Goal: Information Seeking & Learning: Learn about a topic

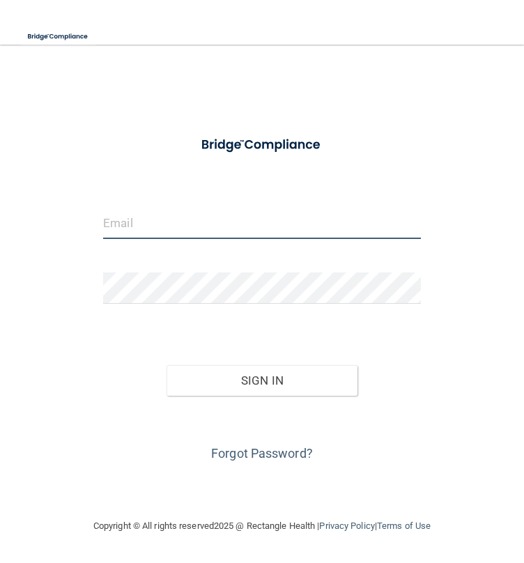
click at [157, 219] on input "email" at bounding box center [262, 223] width 318 height 31
type input "[EMAIL_ADDRESS][PERSON_NAME][DOMAIN_NAME]"
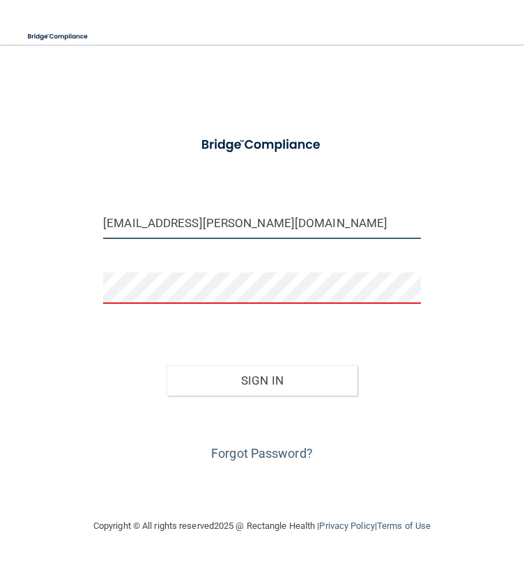
drag, startPoint x: 252, startPoint y: 219, endPoint x: 84, endPoint y: 228, distance: 168.1
click at [84, 228] on div "[EMAIL_ADDRESS][PERSON_NAME][DOMAIN_NAME] Invalid email/password. You don't hav…" at bounding box center [262, 281] width 496 height 445
click at [166, 365] on button "Sign In" at bounding box center [261, 380] width 190 height 31
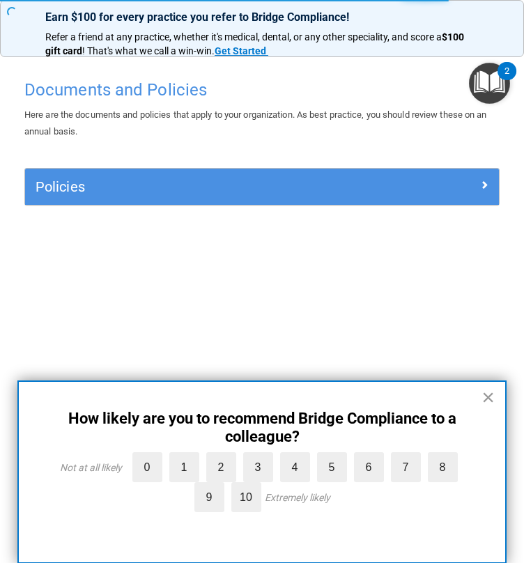
click at [486, 403] on button "×" at bounding box center [487, 397] width 13 height 22
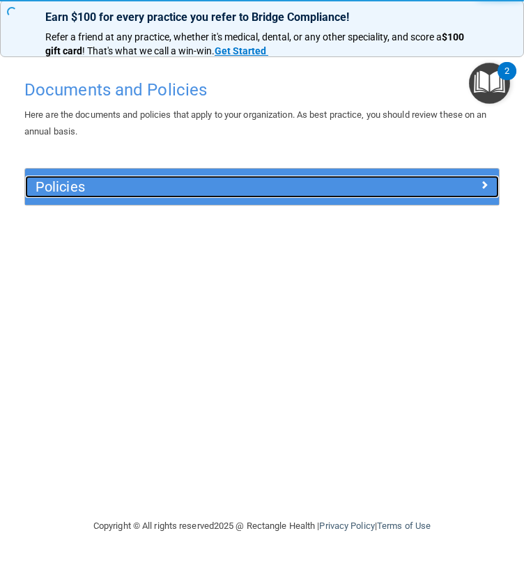
click at [152, 183] on h5 "Policies" at bounding box center [203, 186] width 334 height 15
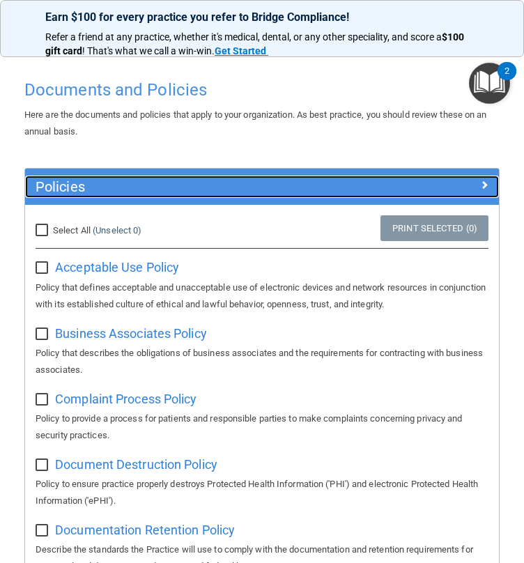
click at [151, 189] on h5 "Policies" at bounding box center [203, 186] width 334 height 15
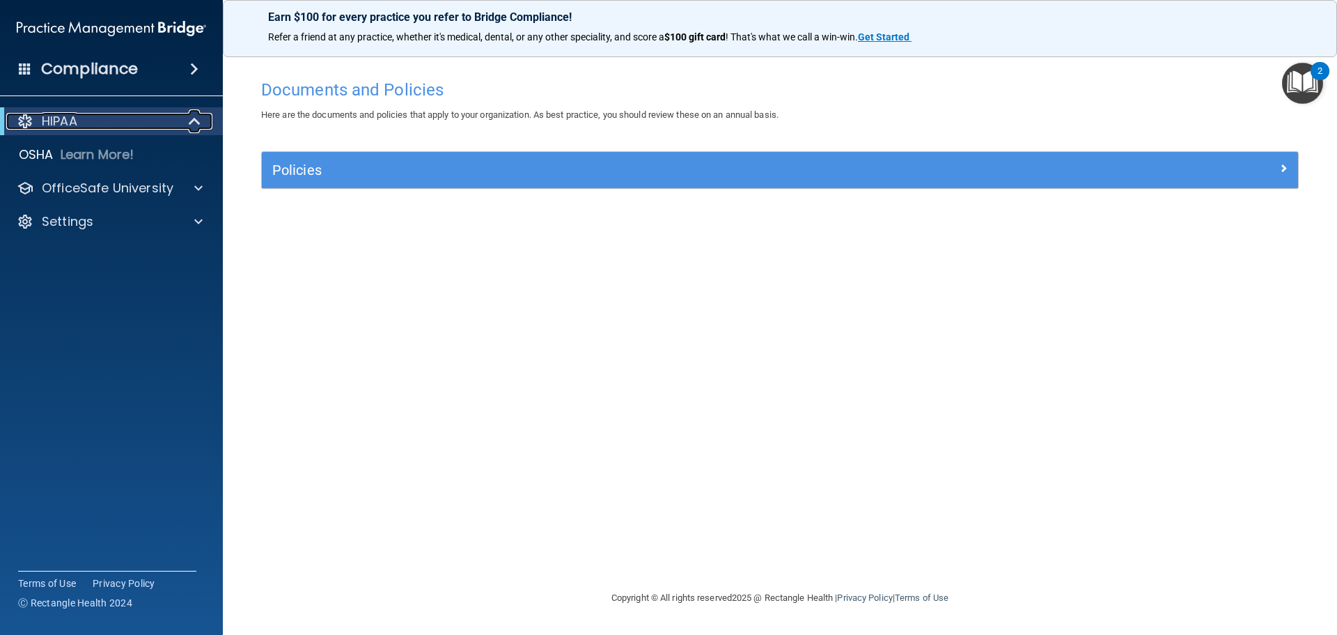
click at [80, 123] on div "HIPAA" at bounding box center [92, 121] width 172 height 17
click at [57, 153] on div "OSHA Learn More!" at bounding box center [112, 155] width 244 height 28
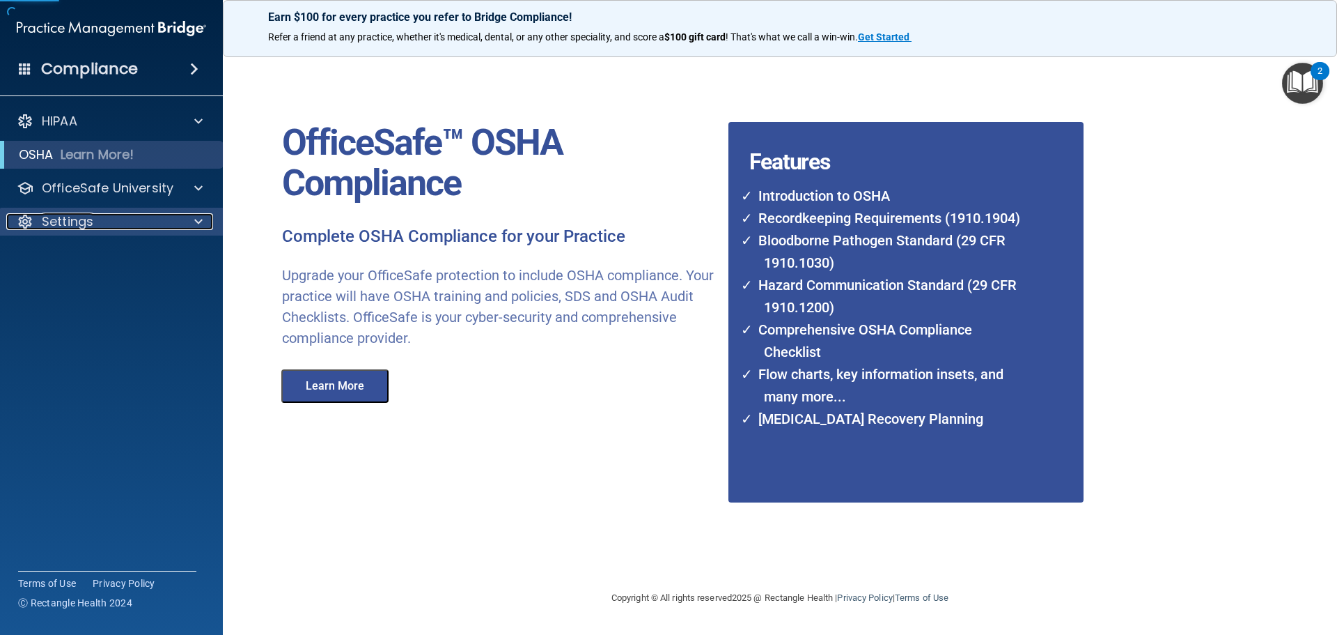
click at [72, 217] on p "Settings" at bounding box center [68, 221] width 52 height 17
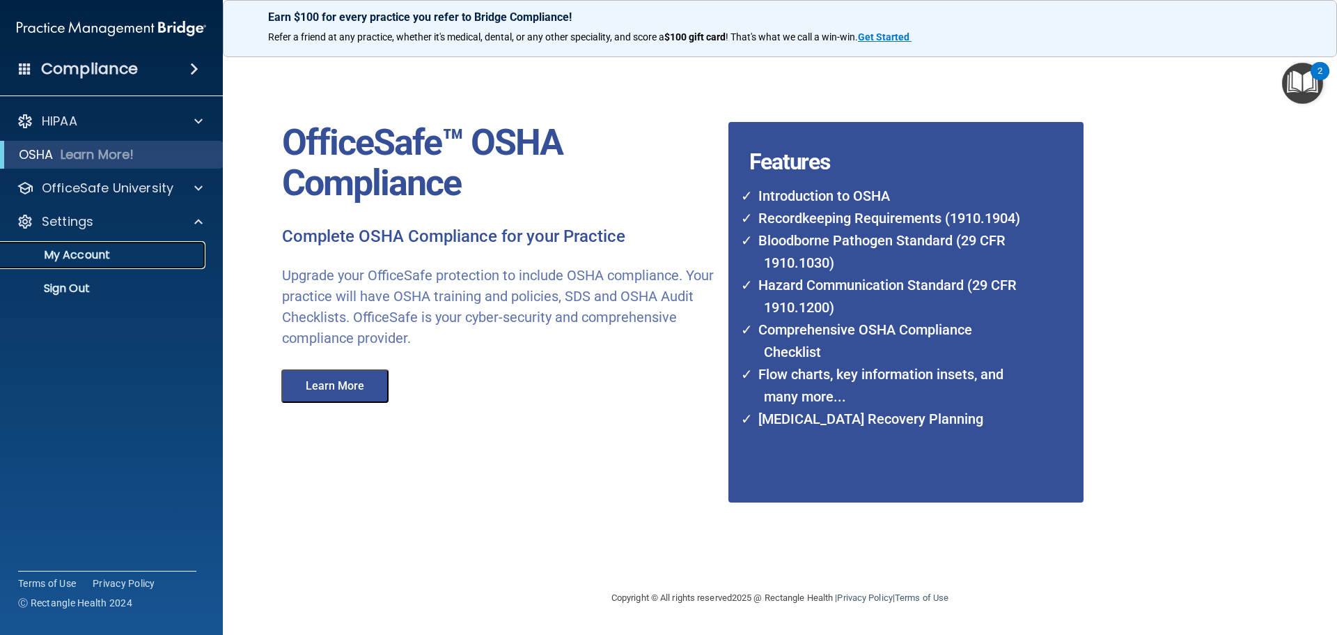
click at [96, 256] on p "My Account" at bounding box center [104, 255] width 190 height 14
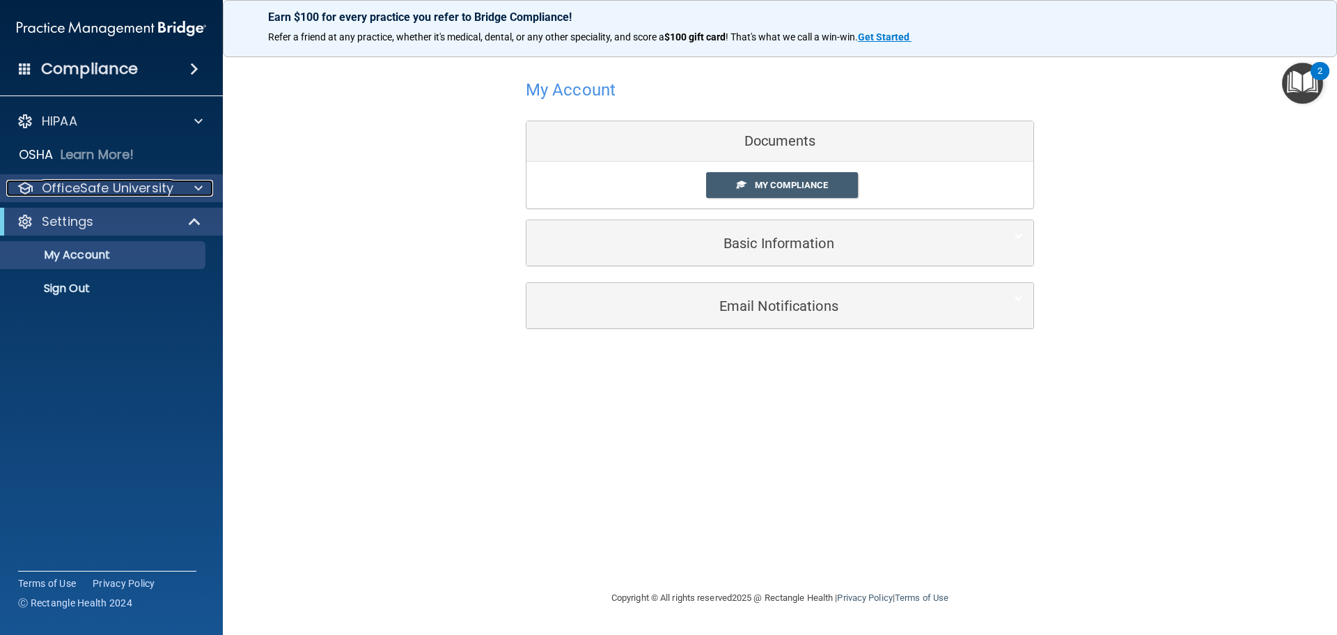
click at [119, 192] on p "OfficeSafe University" at bounding box center [108, 188] width 132 height 17
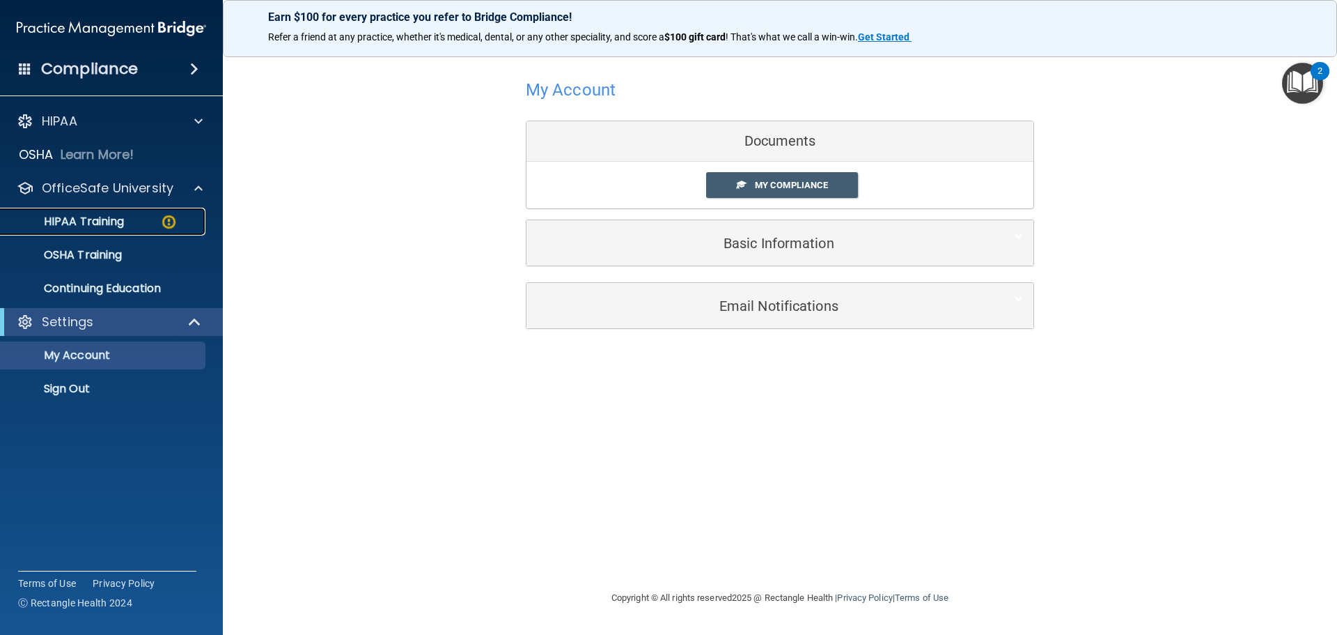
click at [99, 222] on p "HIPAA Training" at bounding box center [66, 222] width 115 height 14
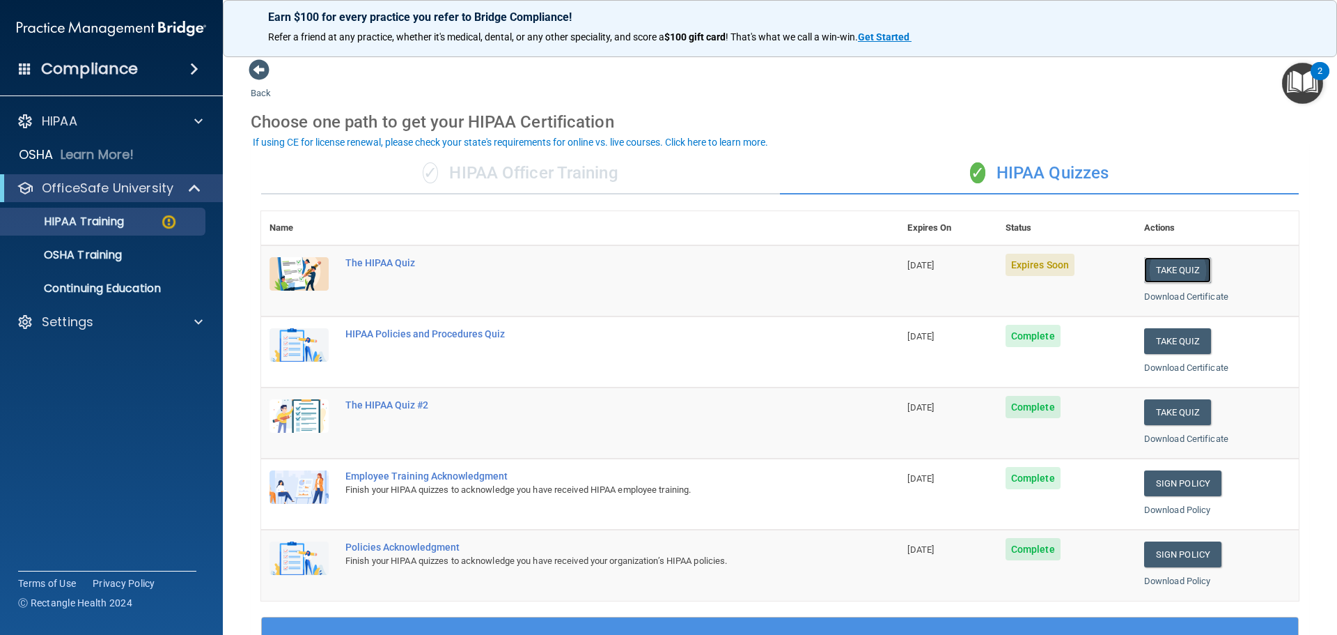
click at [523, 267] on button "Take Quiz" at bounding box center [1177, 270] width 67 height 26
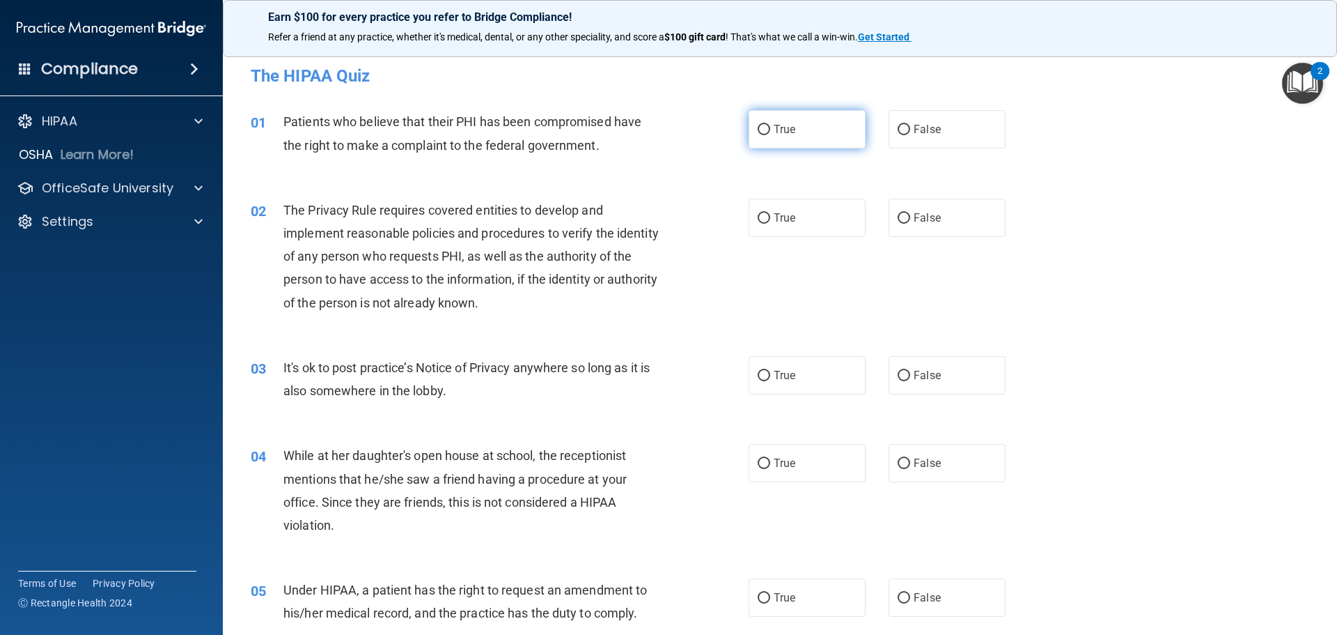
click at [523, 141] on label "True" at bounding box center [807, 129] width 117 height 38
click at [523, 135] on input "True" at bounding box center [764, 130] width 13 height 10
radio input "true"
click at [523, 215] on input "True" at bounding box center [764, 218] width 13 height 10
radio input "true"
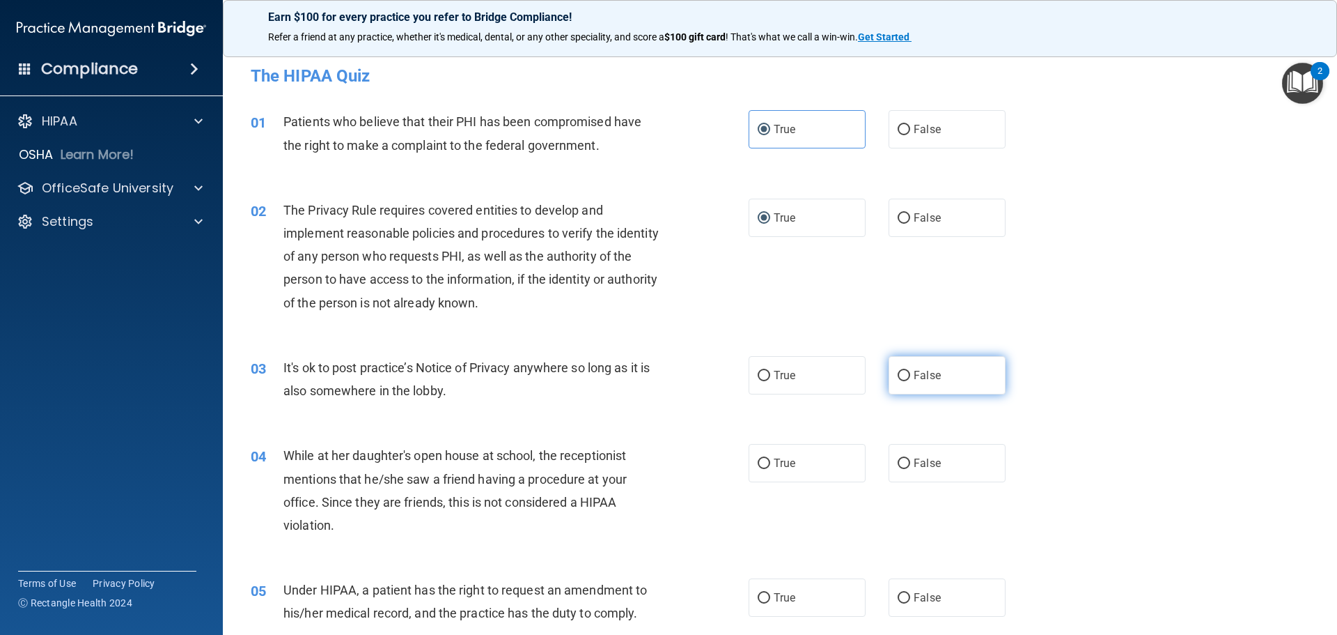
click at [523, 382] on label "False" at bounding box center [947, 375] width 117 height 38
click at [523, 381] on input "False" at bounding box center [904, 376] width 13 height 10
radio input "true"
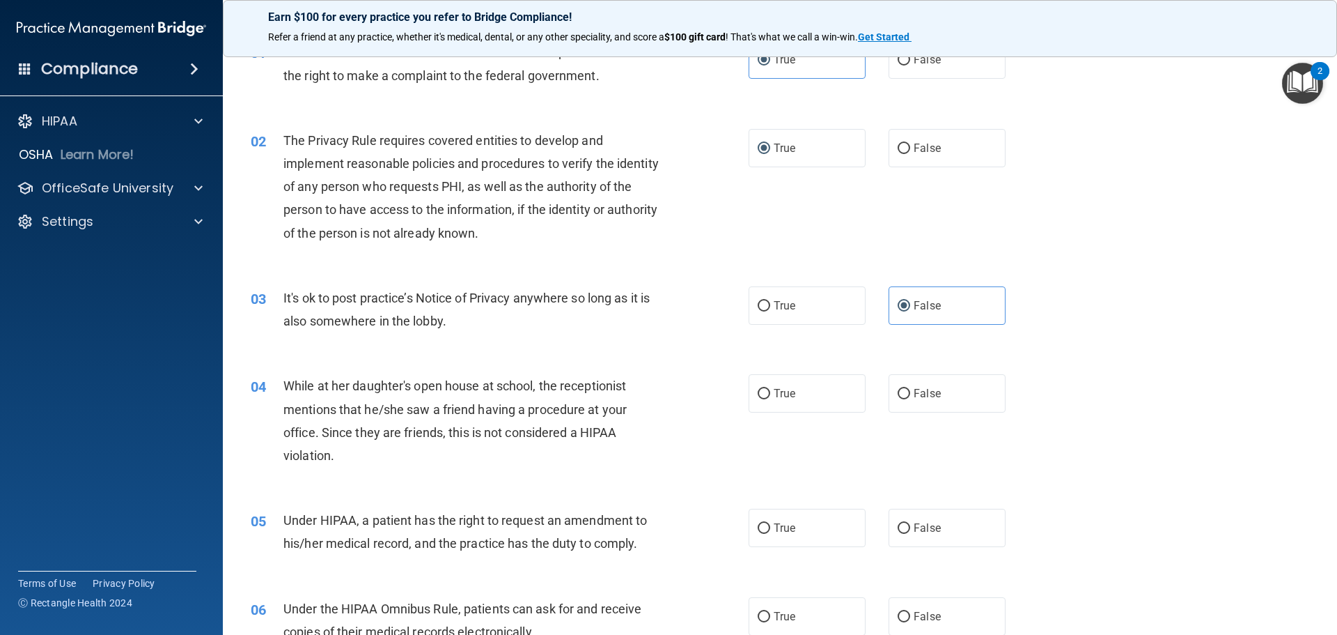
scroll to position [209, 0]
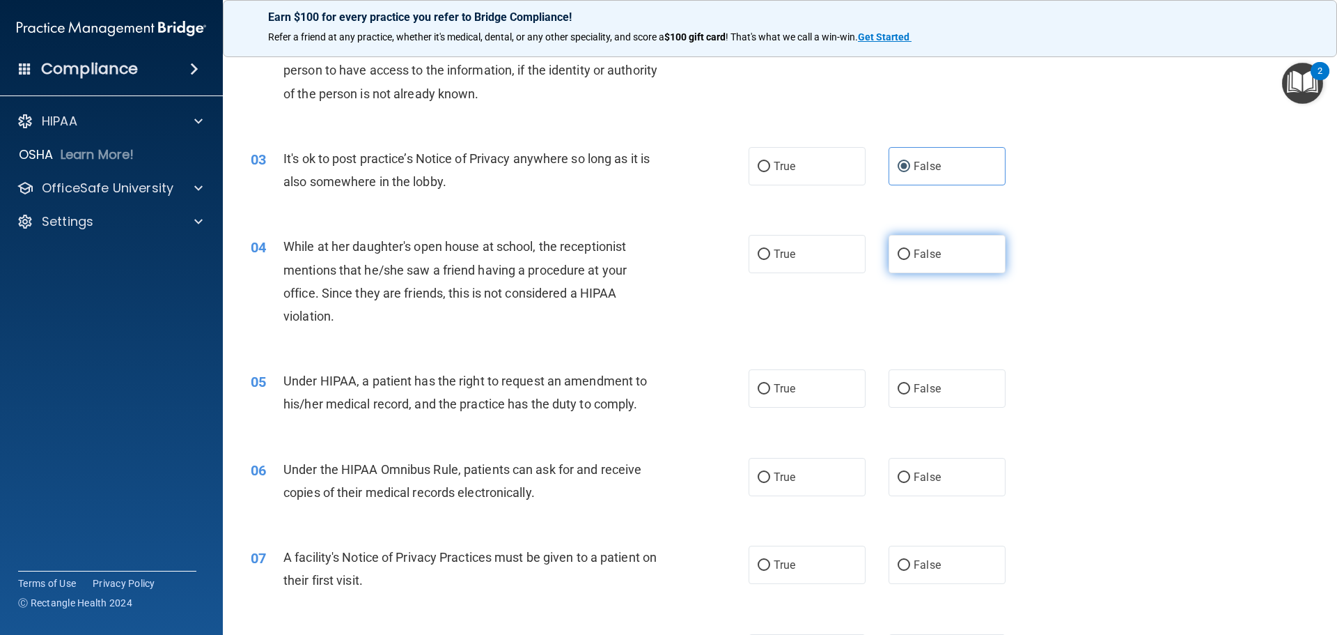
click at [523, 254] on input "False" at bounding box center [904, 254] width 13 height 10
radio input "true"
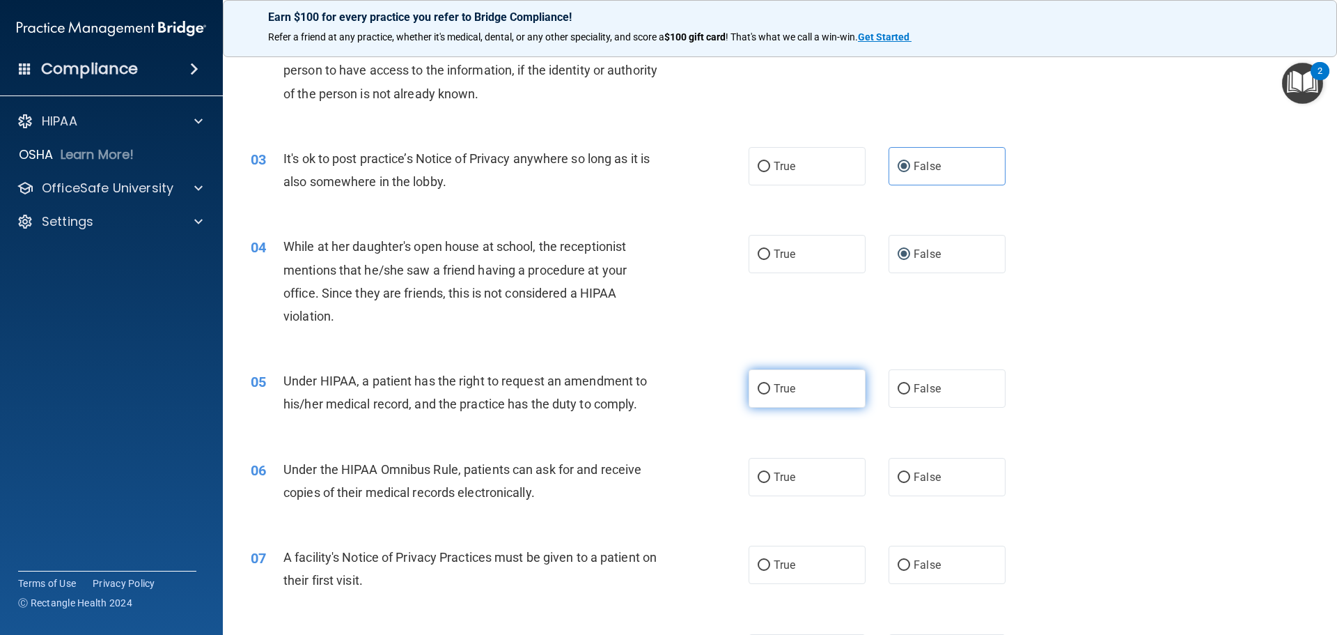
click at [523, 384] on label "True" at bounding box center [807, 388] width 117 height 38
click at [523, 384] on input "True" at bounding box center [764, 389] width 13 height 10
radio input "true"
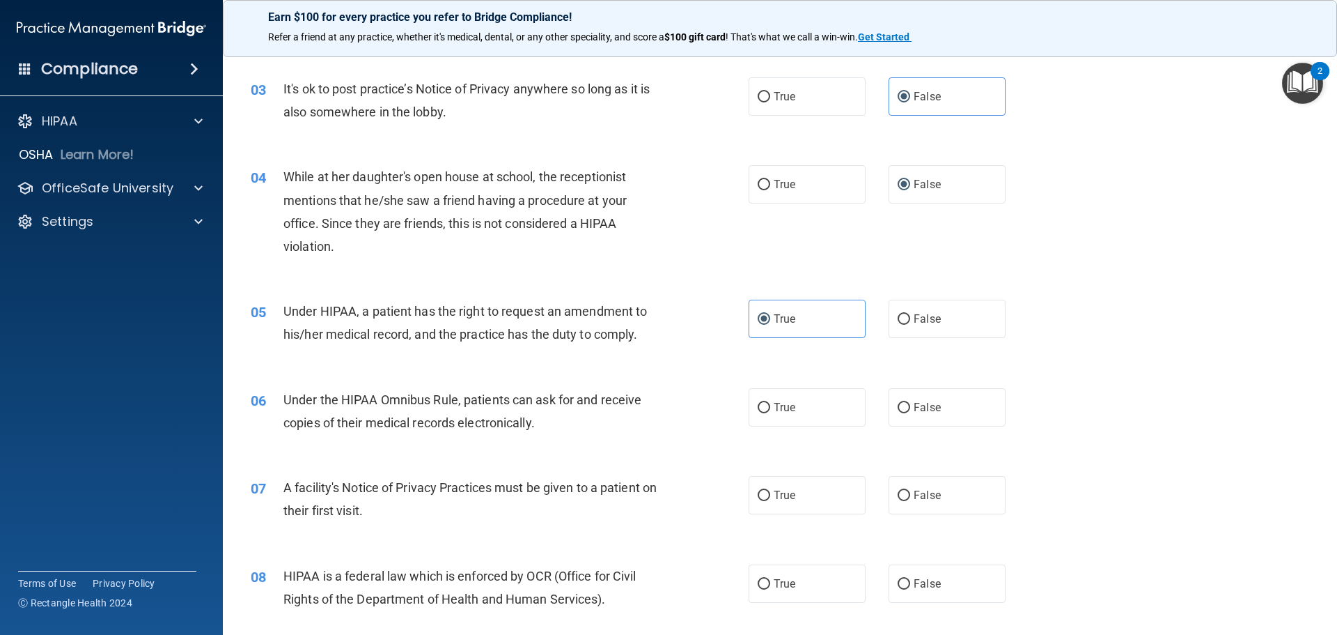
scroll to position [348, 0]
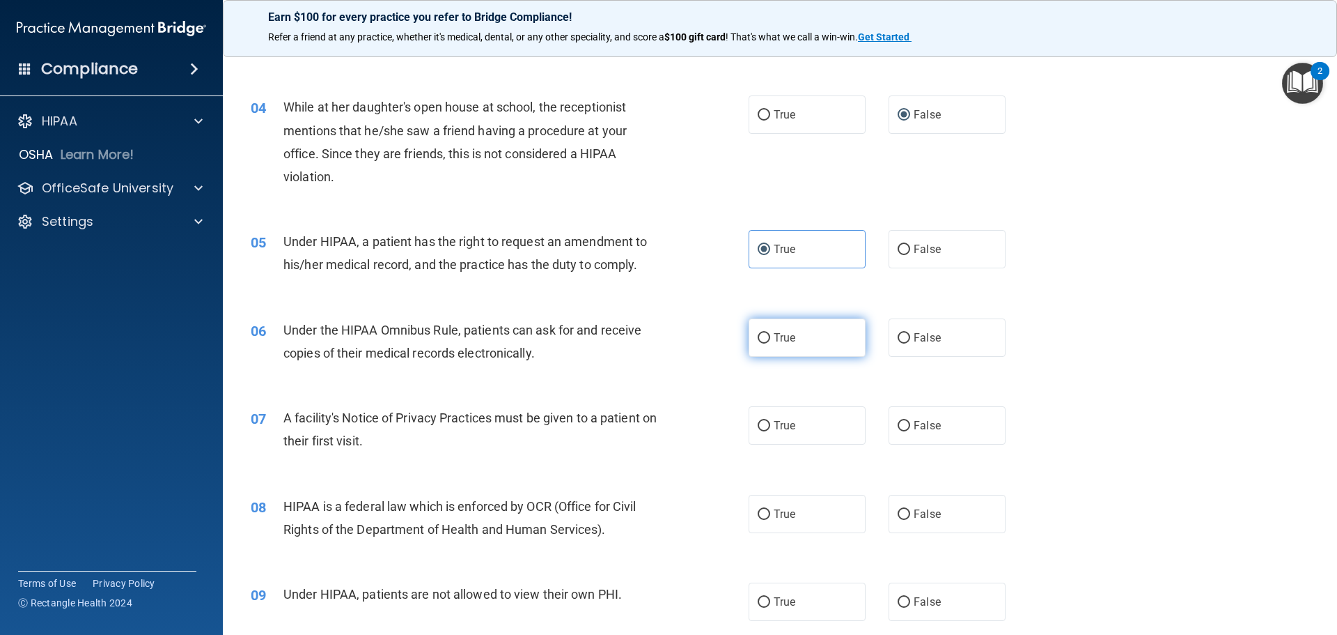
click at [523, 341] on label "True" at bounding box center [807, 337] width 117 height 38
click at [523, 341] on input "True" at bounding box center [764, 338] width 13 height 10
radio input "true"
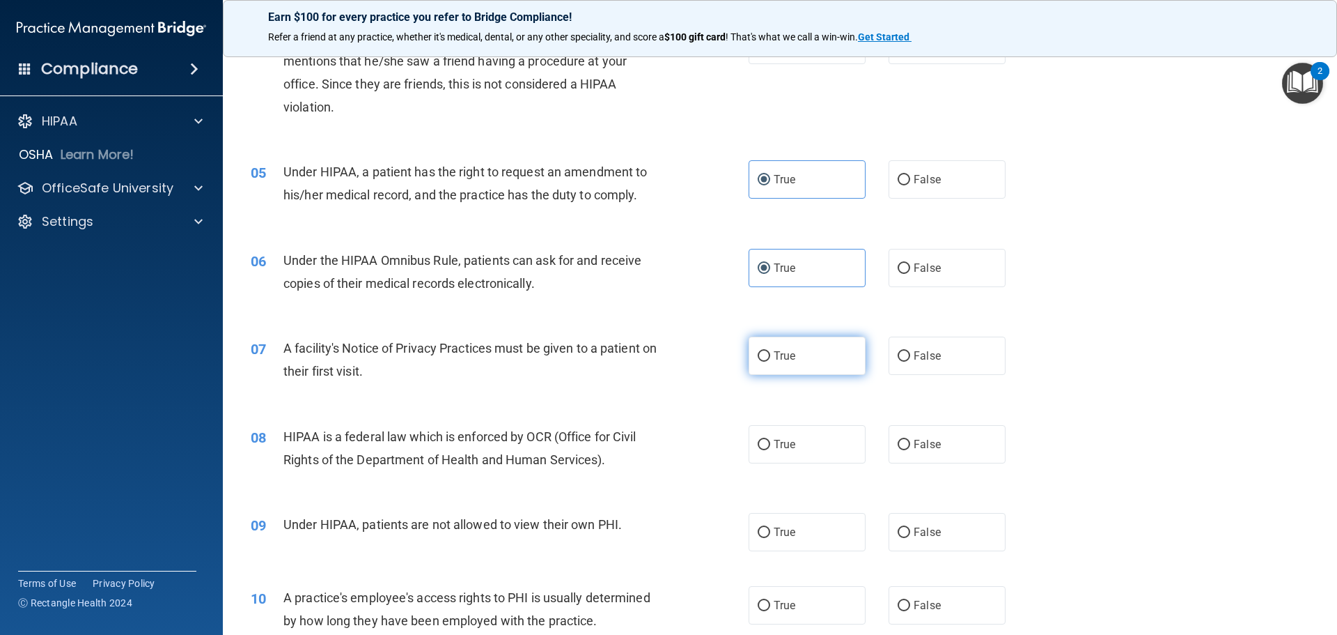
click at [523, 359] on input "True" at bounding box center [764, 356] width 13 height 10
radio input "true"
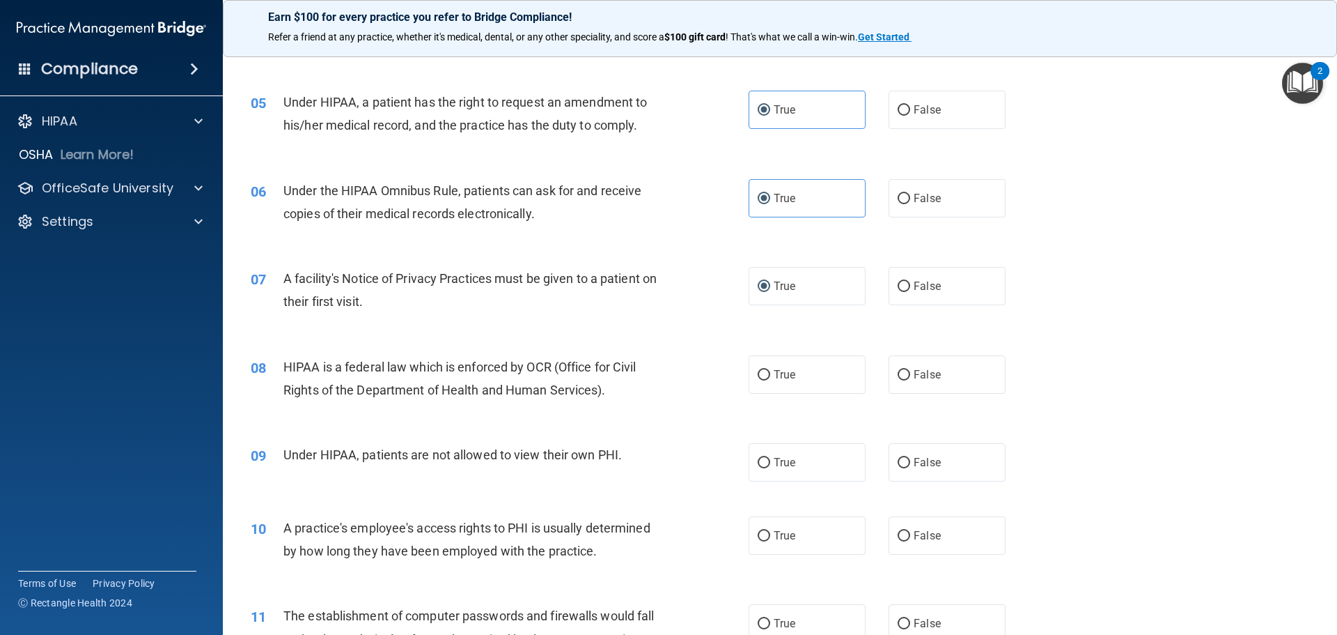
scroll to position [557, 0]
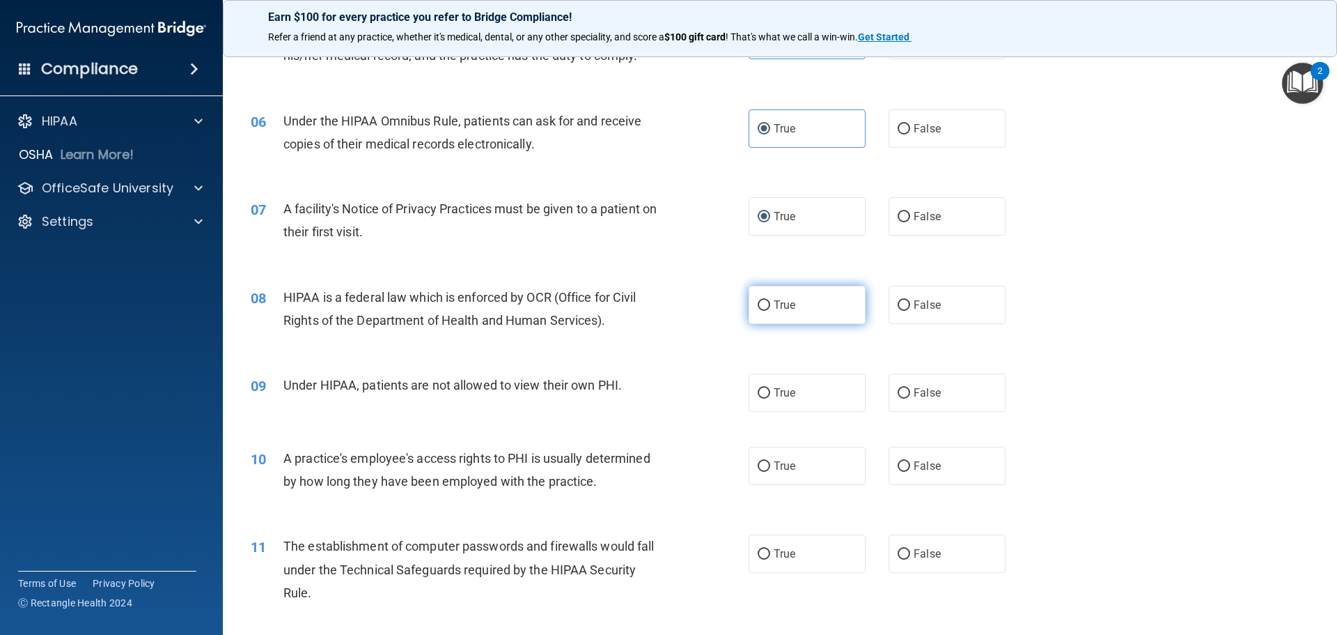
click at [523, 311] on label "True" at bounding box center [807, 305] width 117 height 38
click at [523, 311] on input "True" at bounding box center [764, 305] width 13 height 10
radio input "true"
click at [523, 393] on input "False" at bounding box center [904, 393] width 13 height 10
radio input "true"
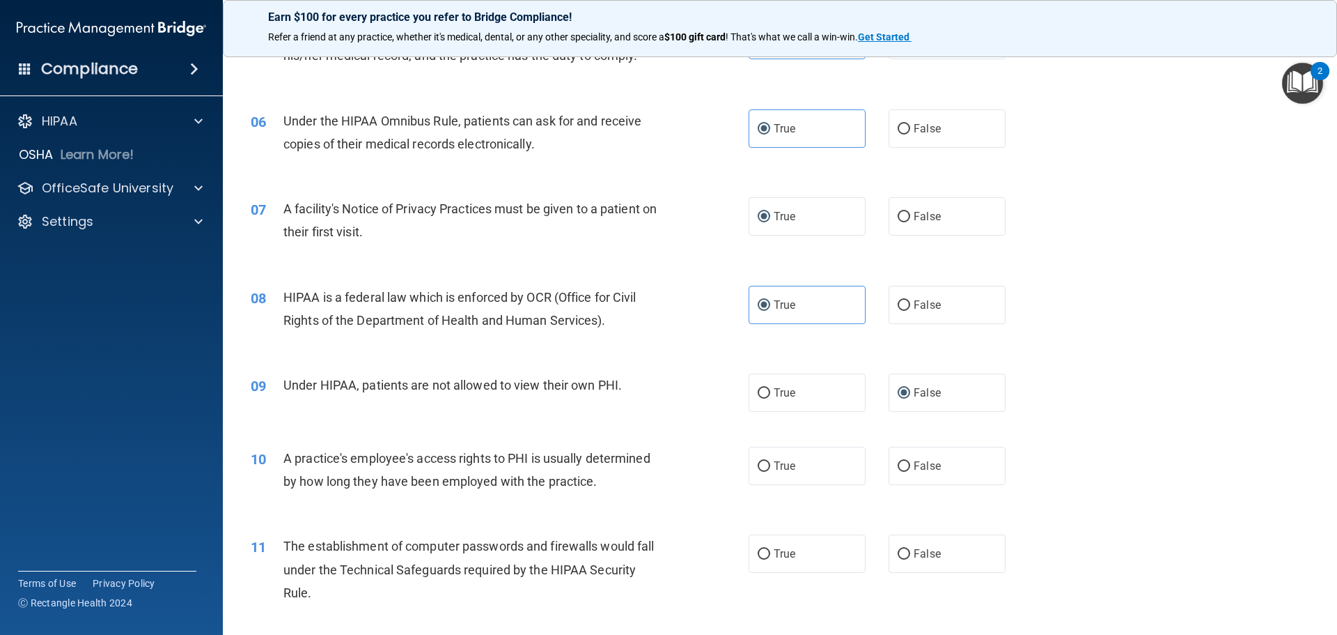
scroll to position [627, 0]
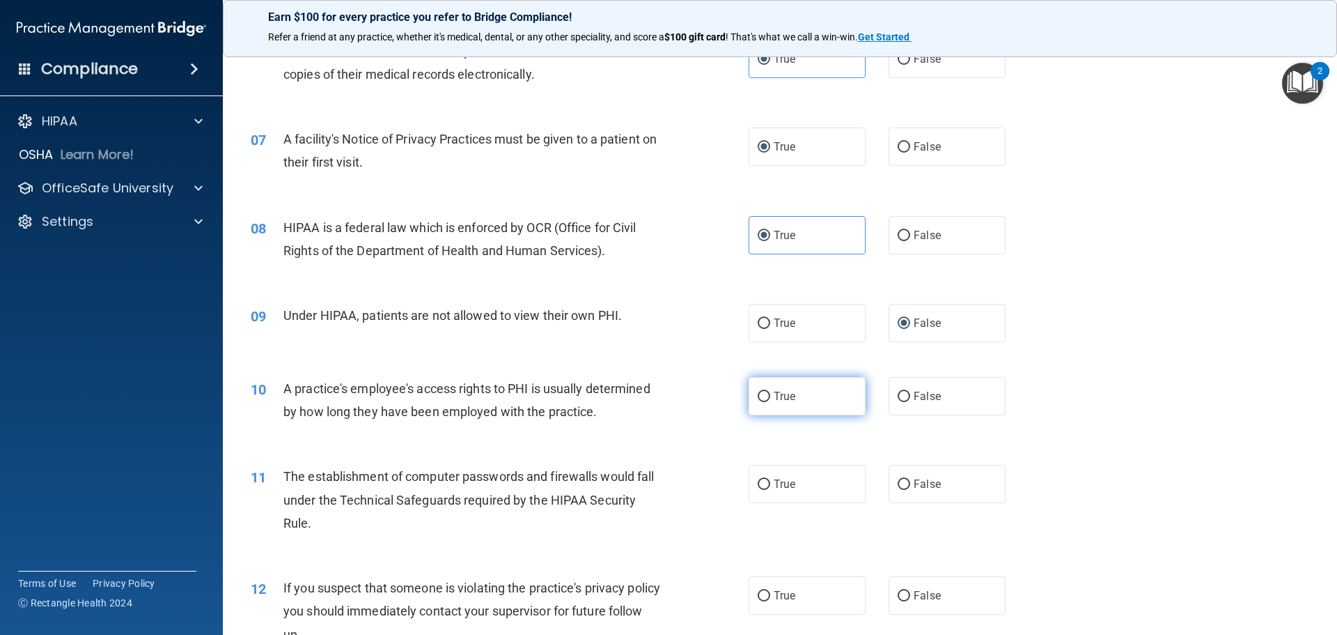
click at [523, 400] on label "True" at bounding box center [807, 396] width 117 height 38
click at [523, 400] on input "True" at bounding box center [764, 396] width 13 height 10
radio input "true"
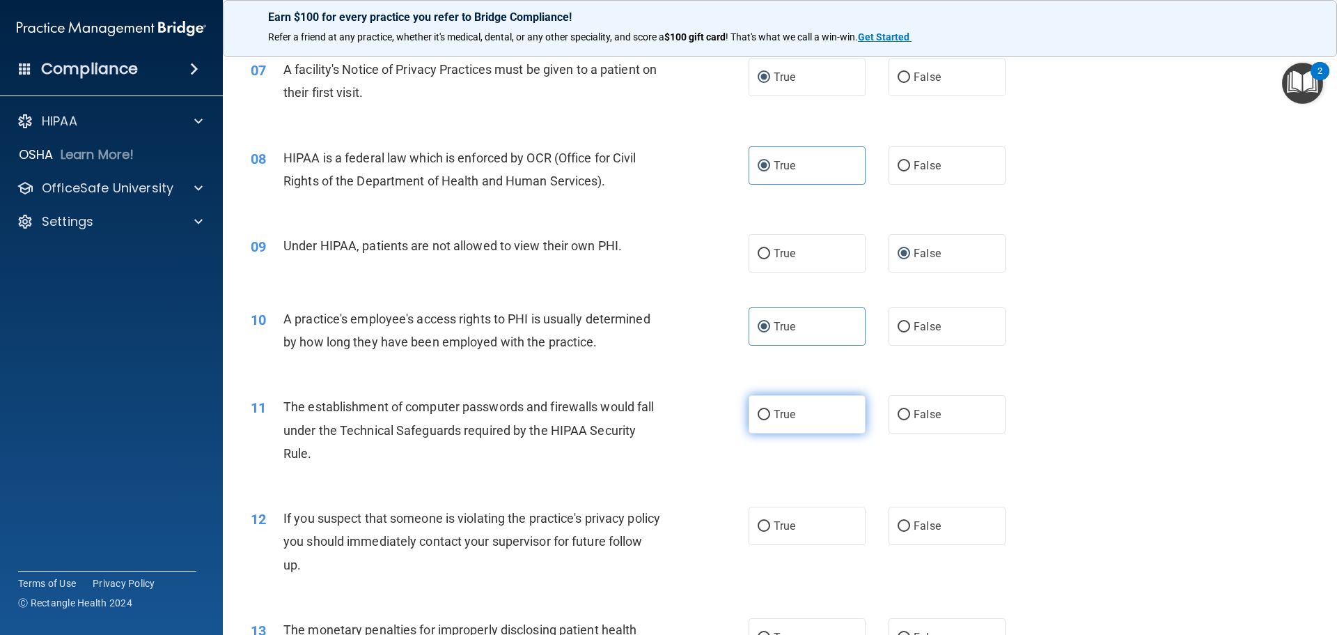
click at [523, 414] on input "True" at bounding box center [764, 415] width 13 height 10
radio input "true"
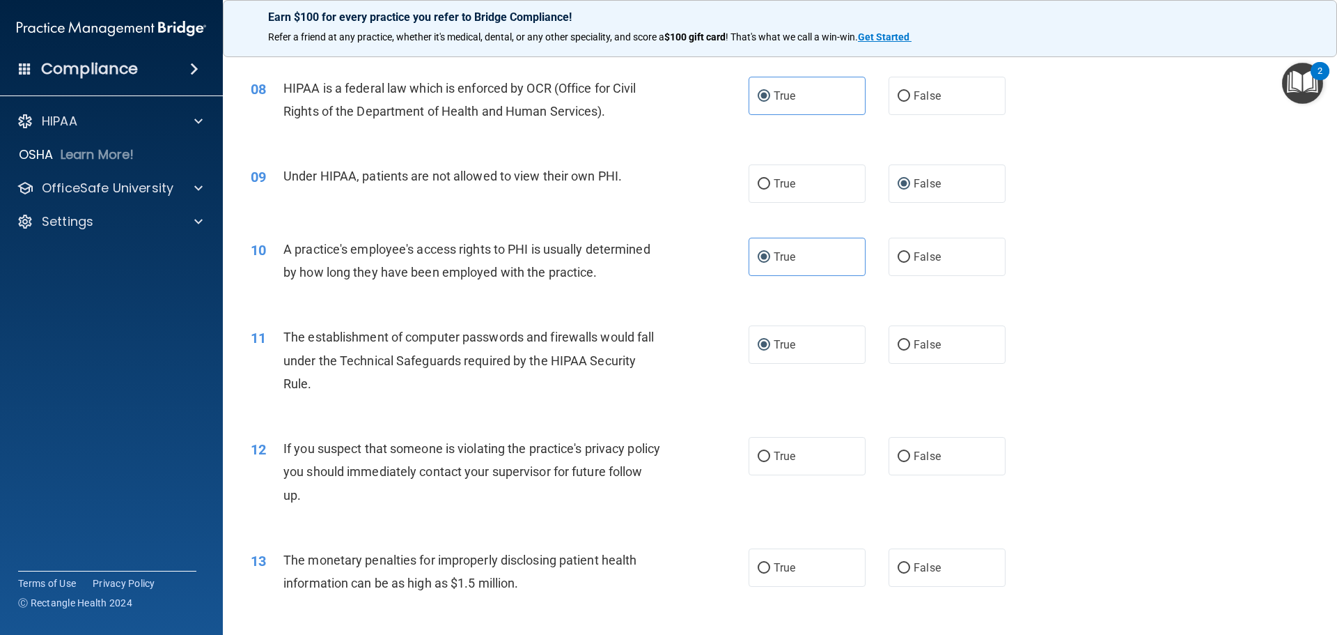
scroll to position [836, 0]
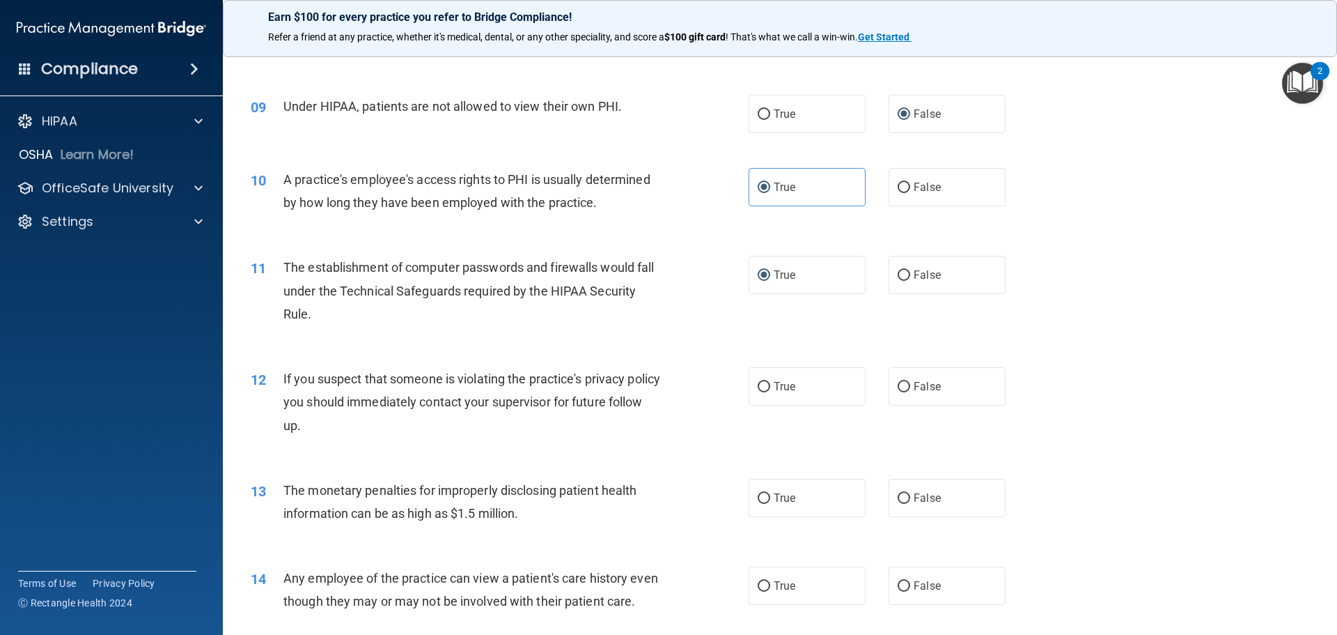
drag, startPoint x: 758, startPoint y: 391, endPoint x: 736, endPoint y: 403, distance: 25.6
click at [523, 391] on input "True" at bounding box center [764, 387] width 13 height 10
radio input "true"
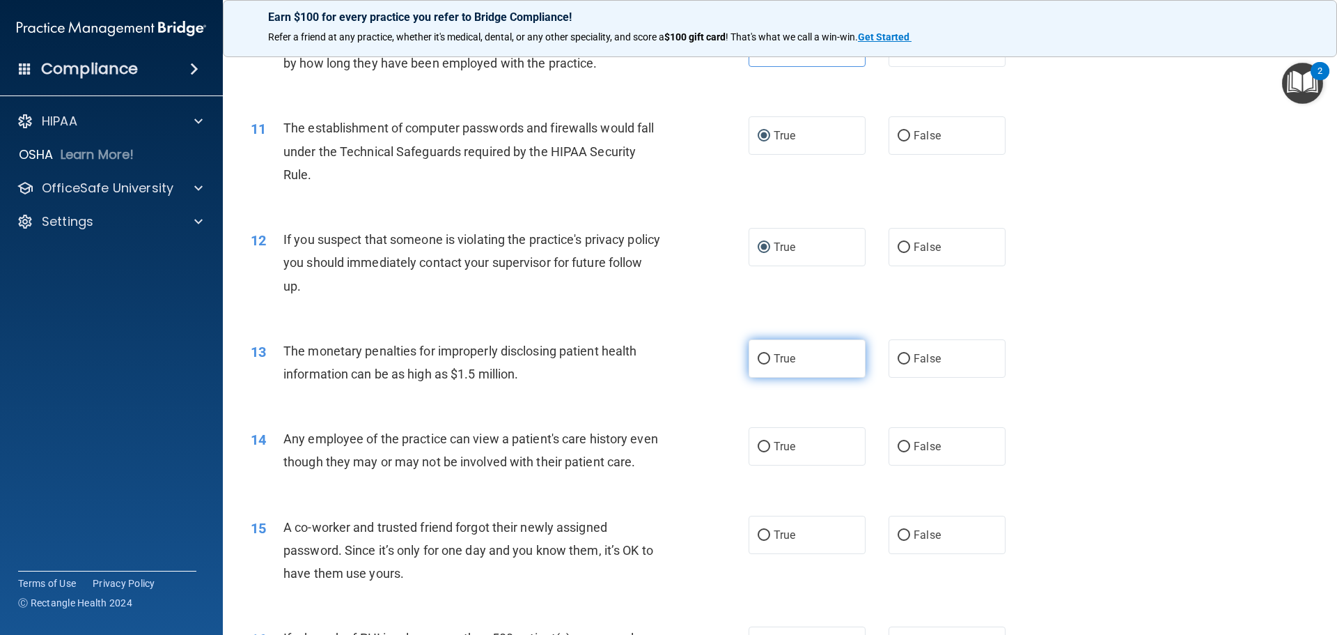
drag, startPoint x: 784, startPoint y: 368, endPoint x: 685, endPoint y: 421, distance: 112.2
click at [523, 368] on label "True" at bounding box center [807, 358] width 117 height 38
click at [523, 364] on input "True" at bounding box center [764, 359] width 13 height 10
radio input "true"
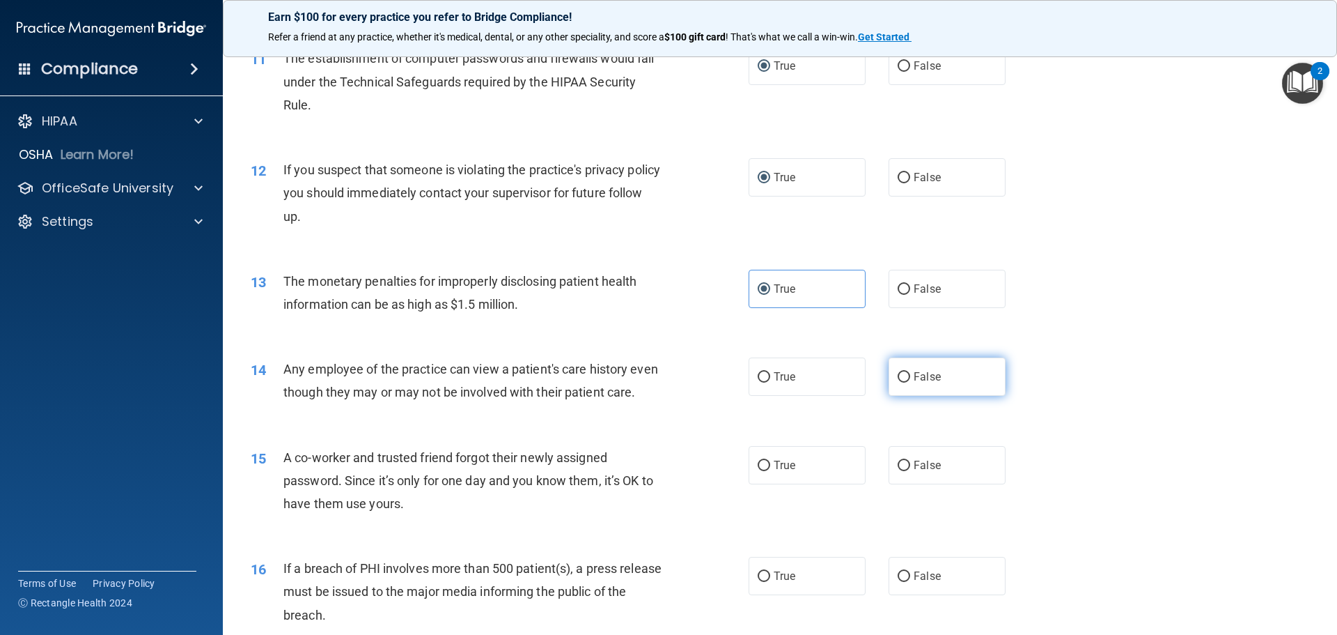
click at [523, 378] on input "False" at bounding box center [904, 377] width 13 height 10
radio input "true"
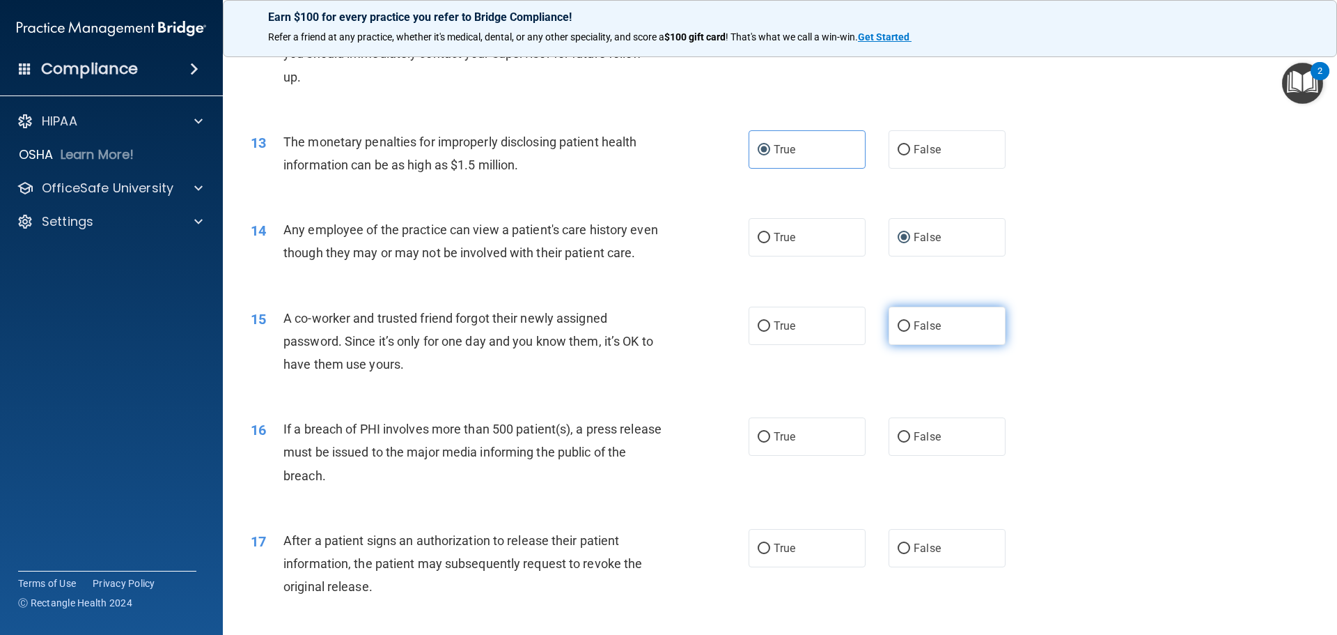
click at [523, 345] on label "False" at bounding box center [947, 325] width 117 height 38
click at [523, 332] on input "False" at bounding box center [904, 326] width 13 height 10
radio input "true"
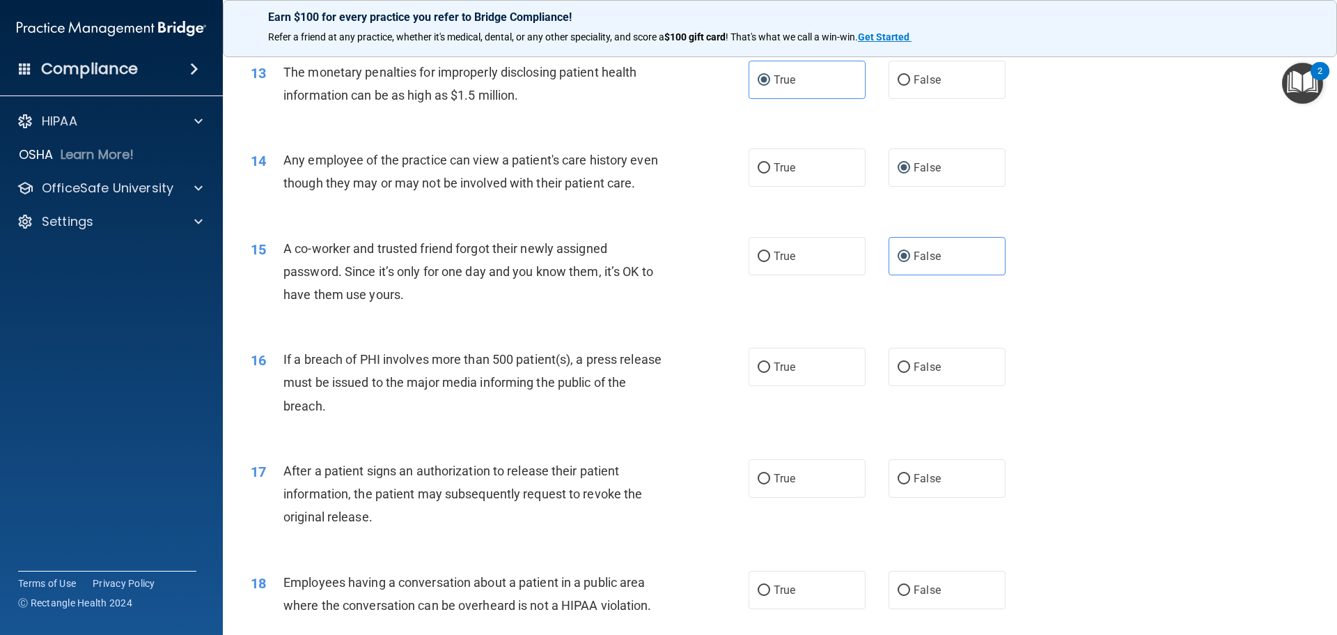
scroll to position [1323, 0]
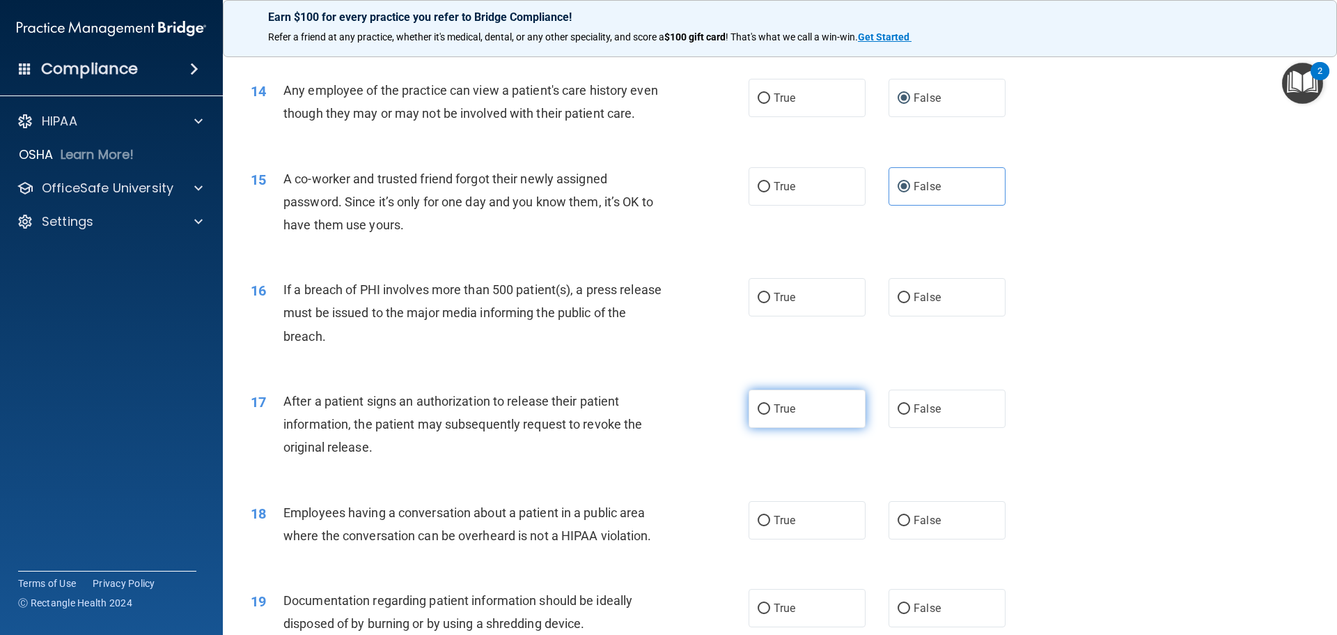
click at [523, 428] on label "True" at bounding box center [807, 408] width 117 height 38
click at [523, 414] on input "True" at bounding box center [764, 409] width 13 height 10
radio input "true"
click at [523, 527] on span "False" at bounding box center [927, 519] width 27 height 13
click at [523, 526] on input "False" at bounding box center [904, 520] width 13 height 10
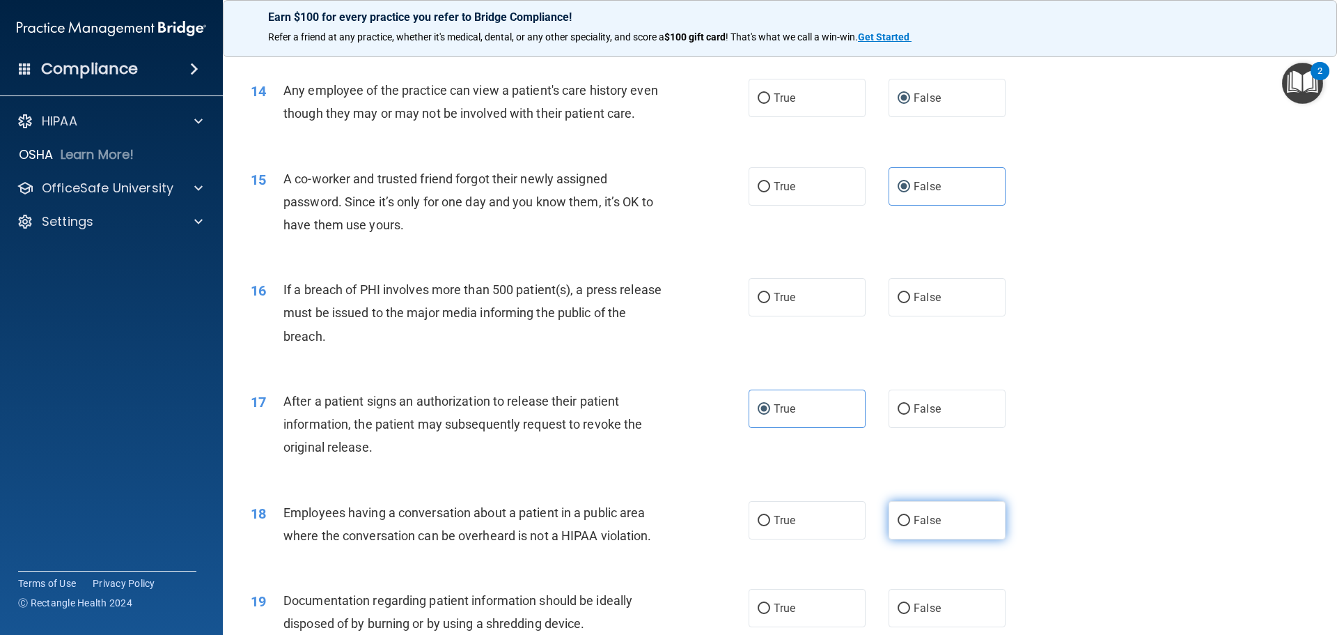
radio input "true"
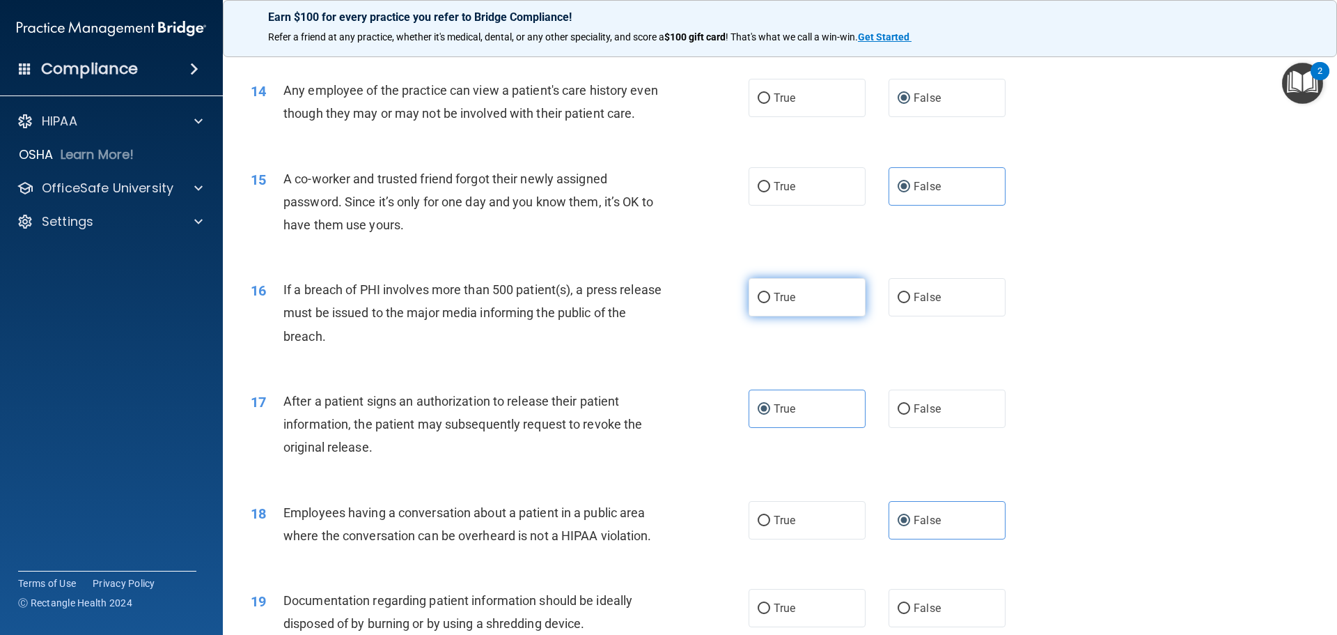
click at [523, 315] on label "True" at bounding box center [807, 297] width 117 height 38
click at [523, 303] on input "True" at bounding box center [764, 298] width 13 height 10
radio input "true"
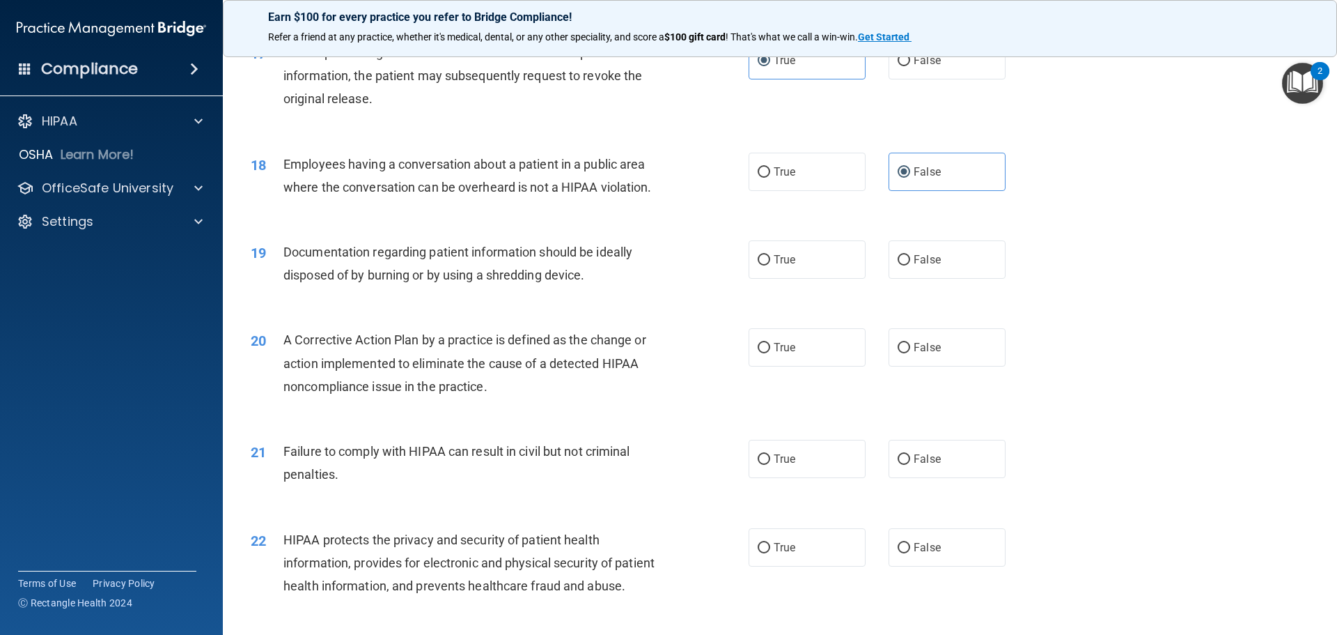
scroll to position [1741, 0]
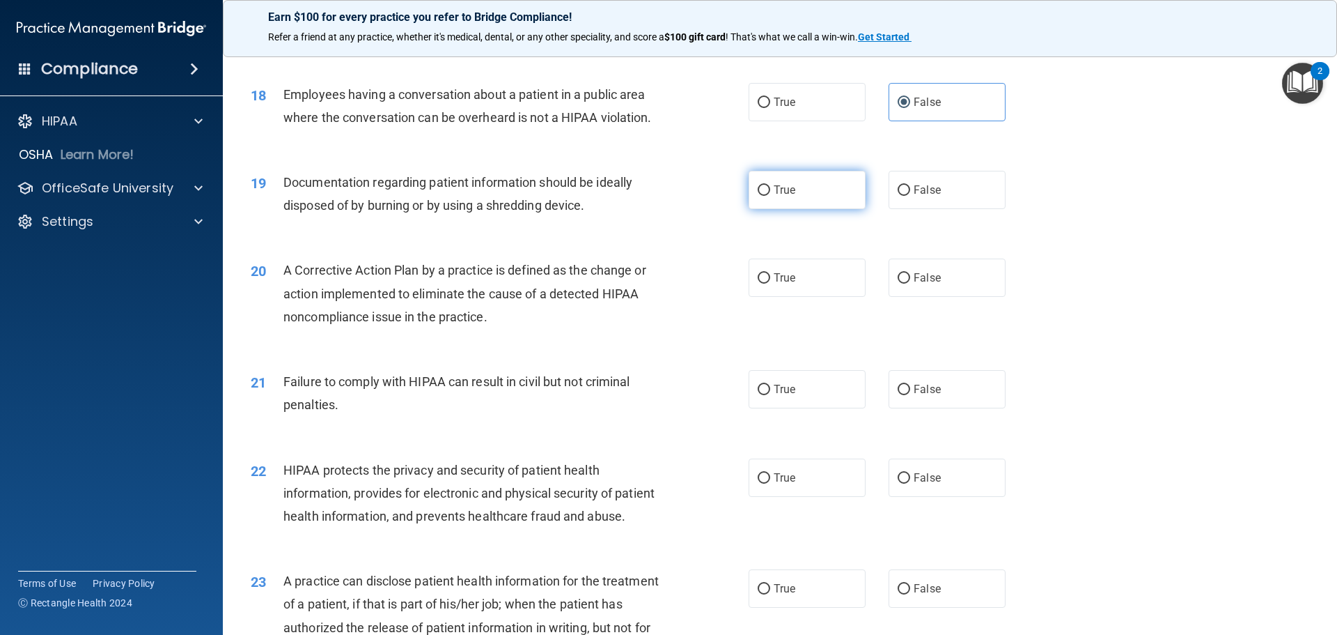
drag, startPoint x: 759, startPoint y: 216, endPoint x: 699, endPoint y: 267, distance: 79.0
click at [523, 196] on input "True" at bounding box center [764, 190] width 13 height 10
radio input "true"
click at [523, 283] on input "True" at bounding box center [764, 278] width 13 height 10
radio input "true"
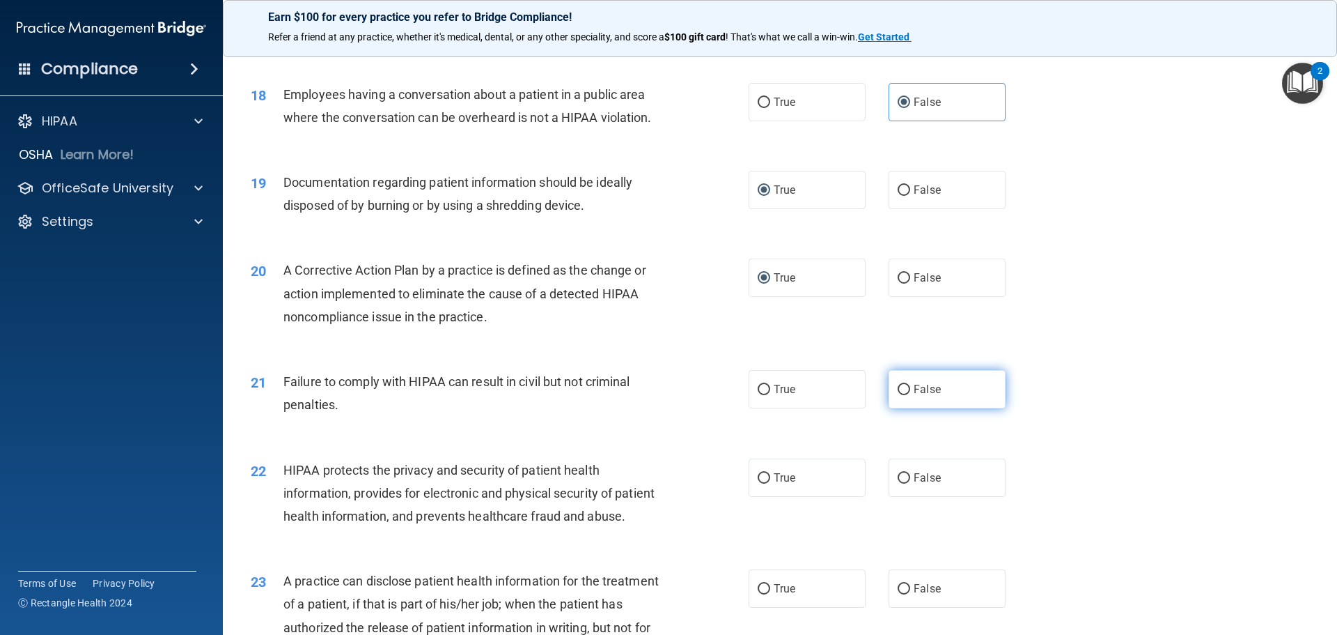
click at [523, 408] on label "False" at bounding box center [947, 389] width 117 height 38
click at [523, 395] on input "False" at bounding box center [904, 389] width 13 height 10
radio input "true"
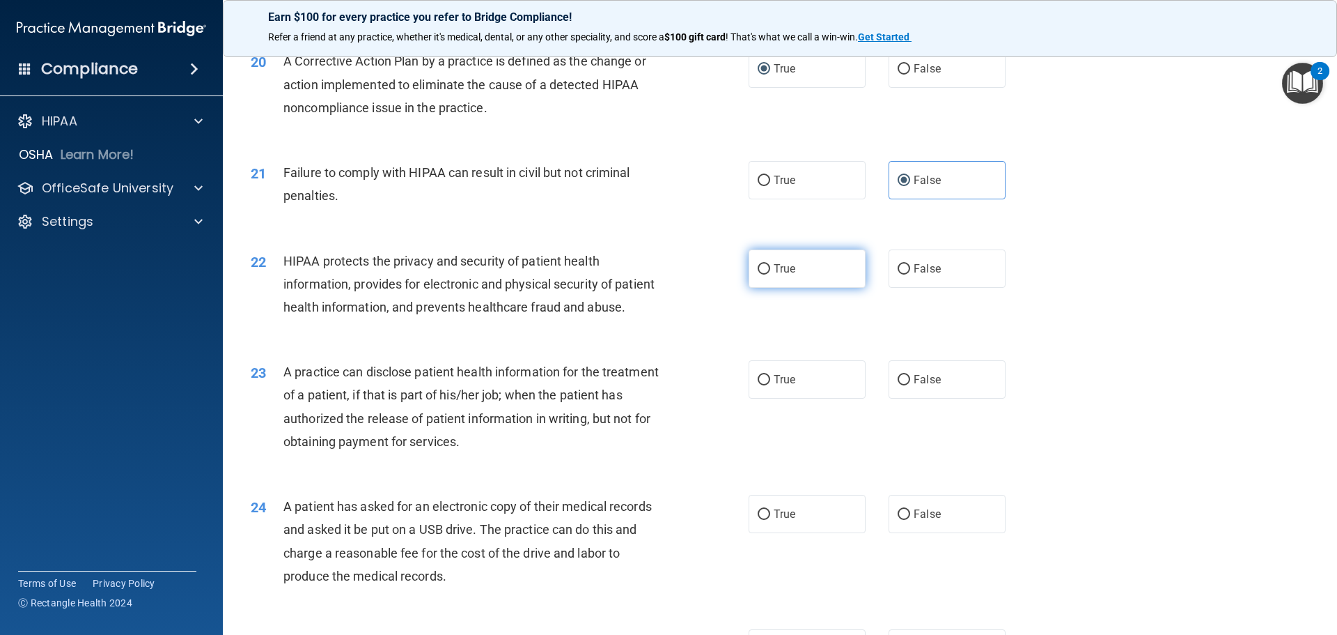
click at [523, 275] on span "True" at bounding box center [785, 268] width 22 height 13
click at [523, 274] on input "True" at bounding box center [764, 269] width 13 height 10
radio input "true"
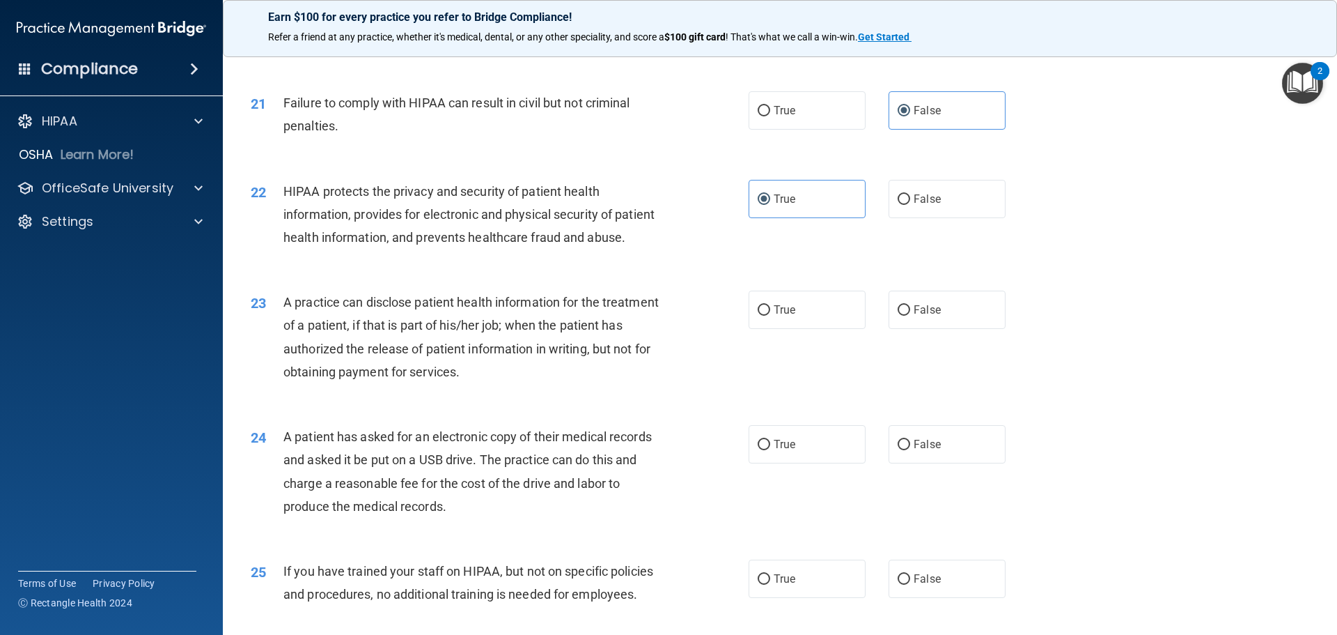
scroll to position [2090, 0]
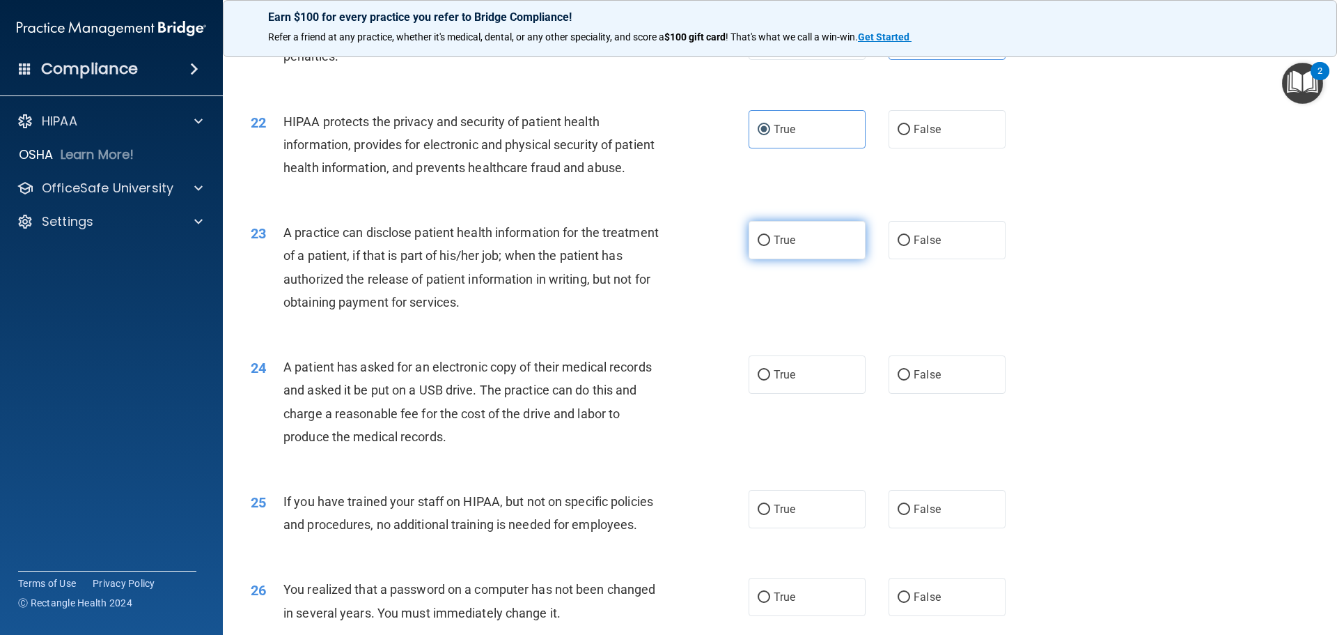
click at [523, 259] on label "True" at bounding box center [807, 240] width 117 height 38
click at [523, 246] on input "True" at bounding box center [764, 240] width 13 height 10
radio input "true"
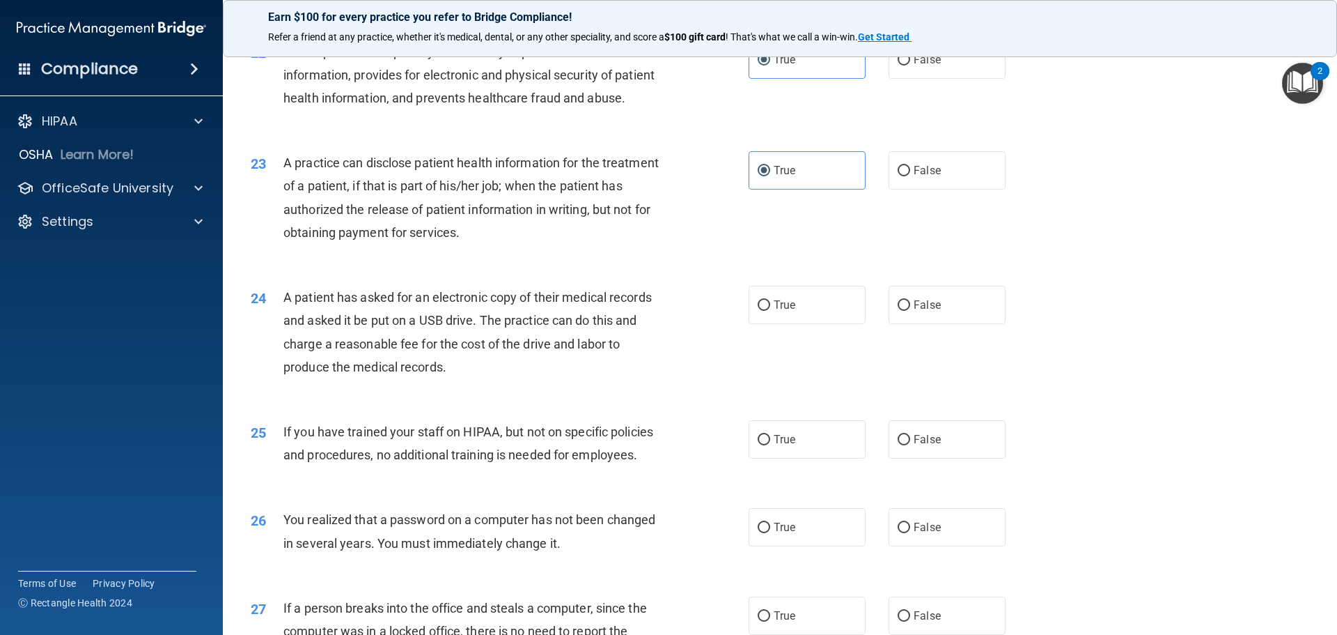
scroll to position [2229, 0]
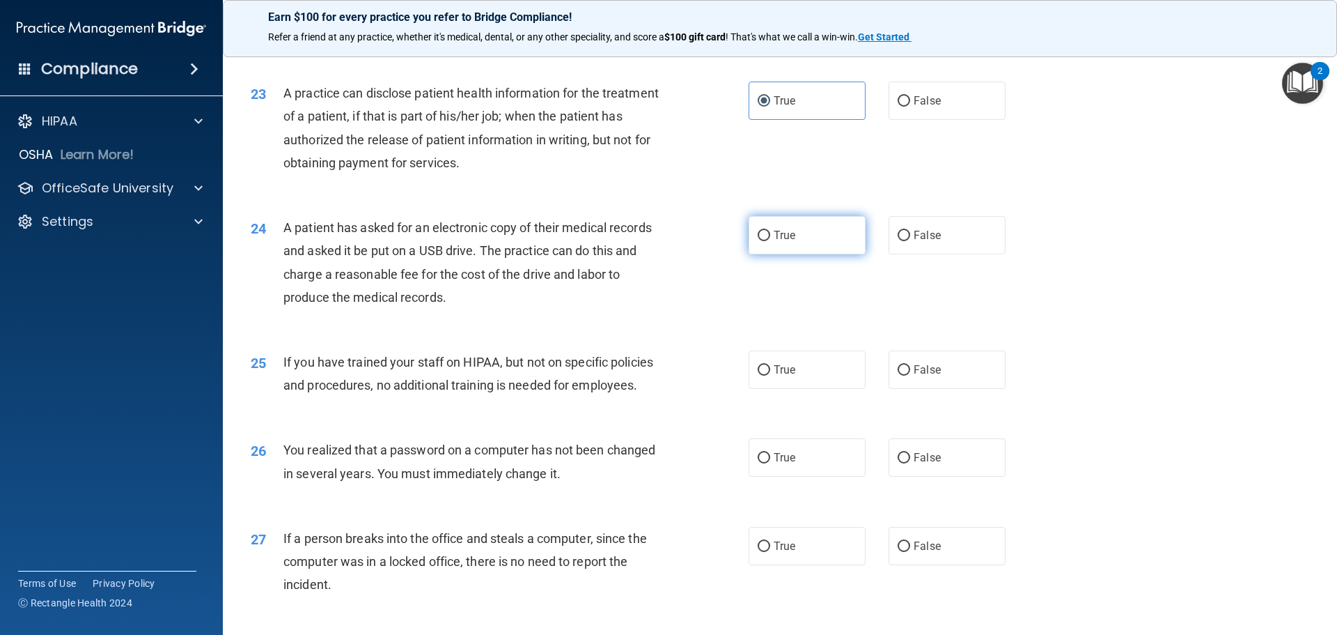
click at [523, 242] on span "True" at bounding box center [785, 234] width 22 height 13
click at [523, 241] on input "True" at bounding box center [764, 236] width 13 height 10
radio input "true"
click at [523, 389] on label "False" at bounding box center [947, 369] width 117 height 38
click at [523, 375] on input "False" at bounding box center [904, 370] width 13 height 10
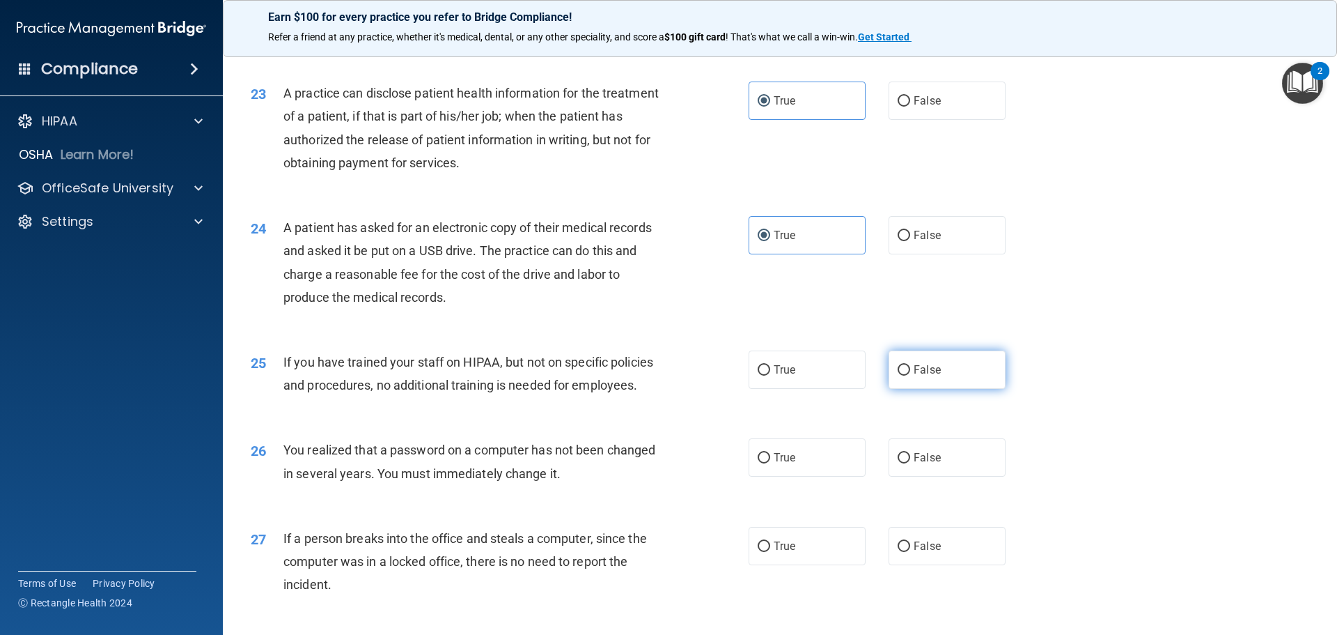
radio input "true"
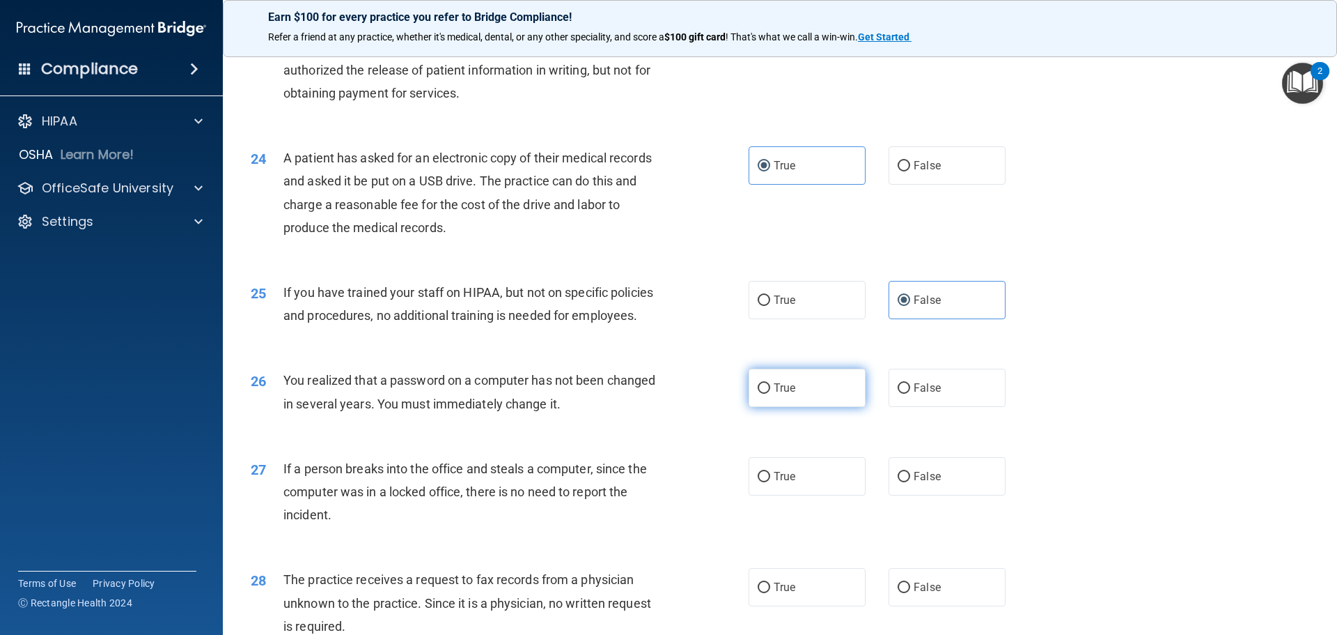
click at [523, 407] on label "True" at bounding box center [807, 387] width 117 height 38
click at [523, 394] on input "True" at bounding box center [764, 388] width 13 height 10
radio input "true"
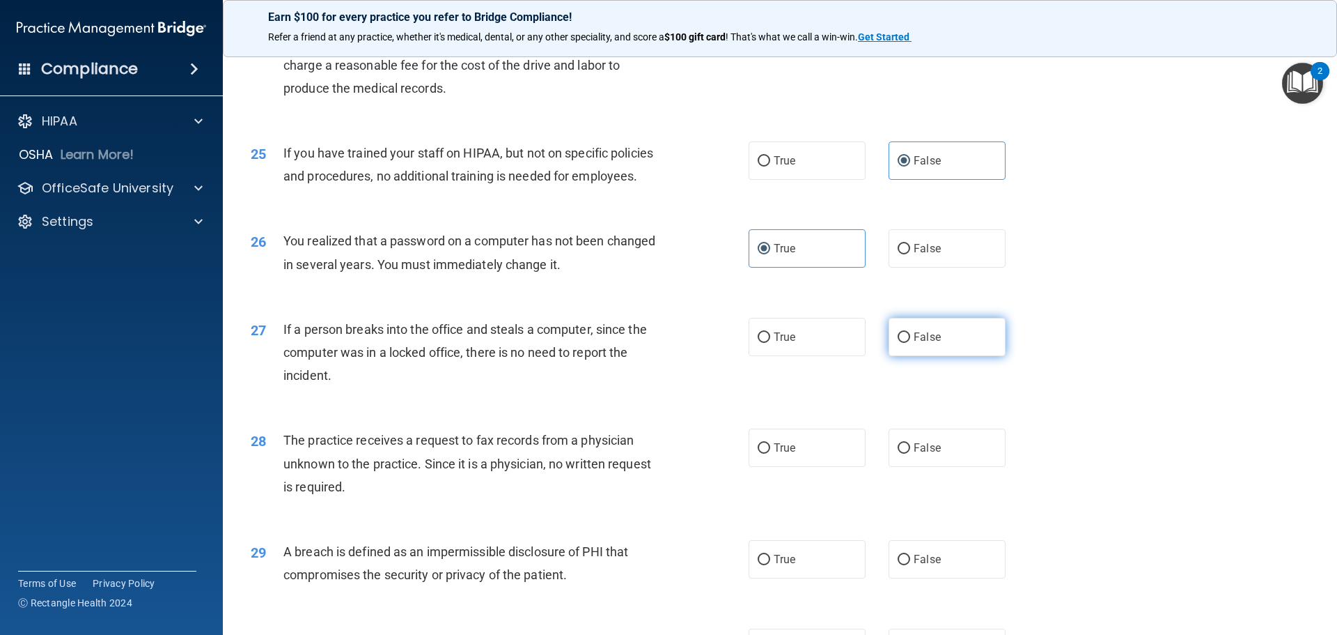
click at [523, 343] on input "False" at bounding box center [904, 337] width 13 height 10
radio input "true"
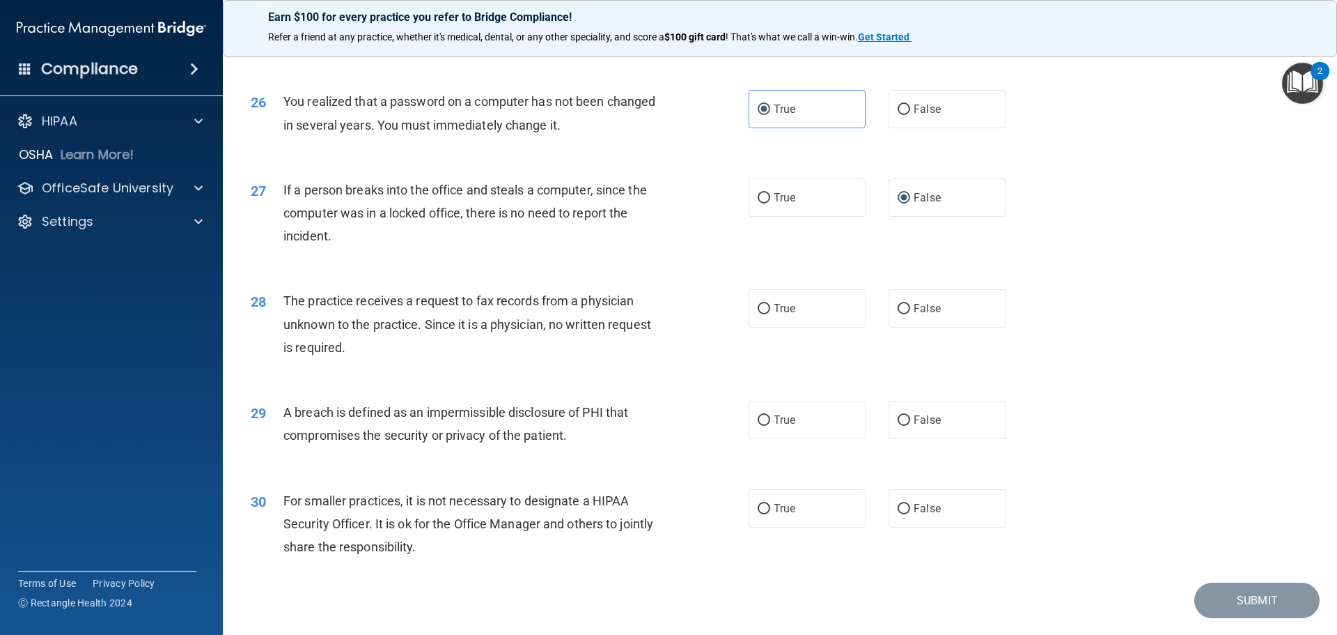
scroll to position [2647, 0]
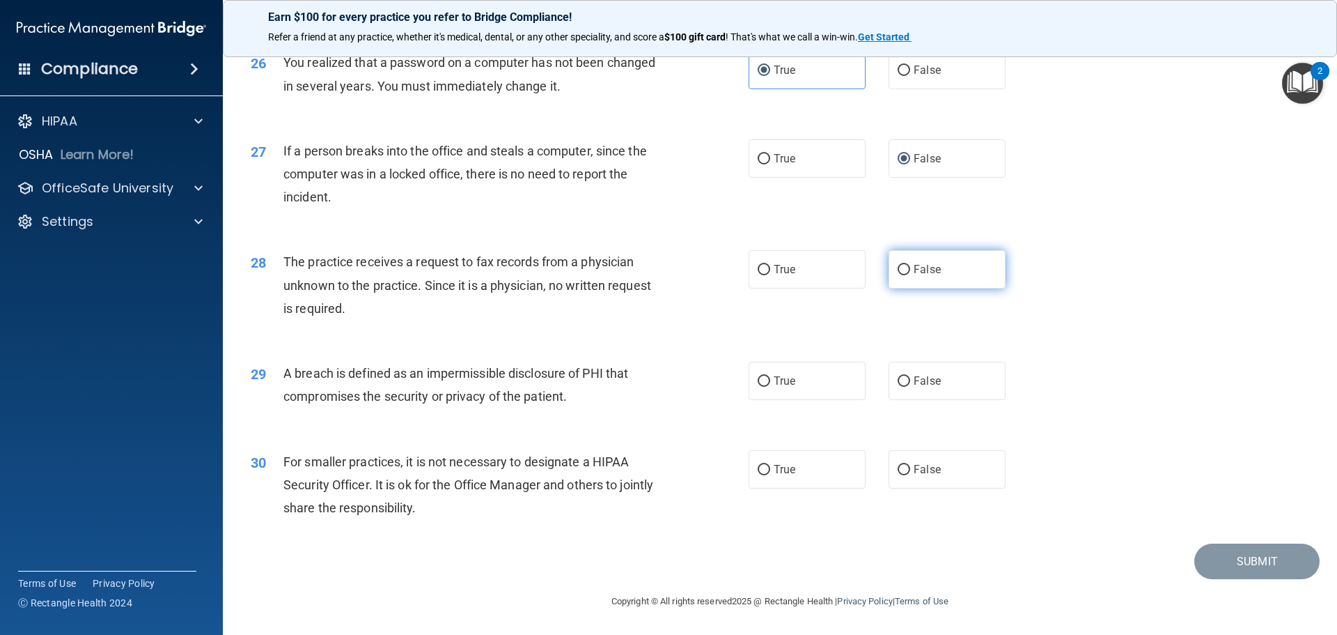
drag, startPoint x: 955, startPoint y: 284, endPoint x: 894, endPoint y: 296, distance: 61.7
click at [523, 284] on label "False" at bounding box center [947, 269] width 117 height 38
click at [523, 275] on input "False" at bounding box center [904, 270] width 13 height 10
radio input "true"
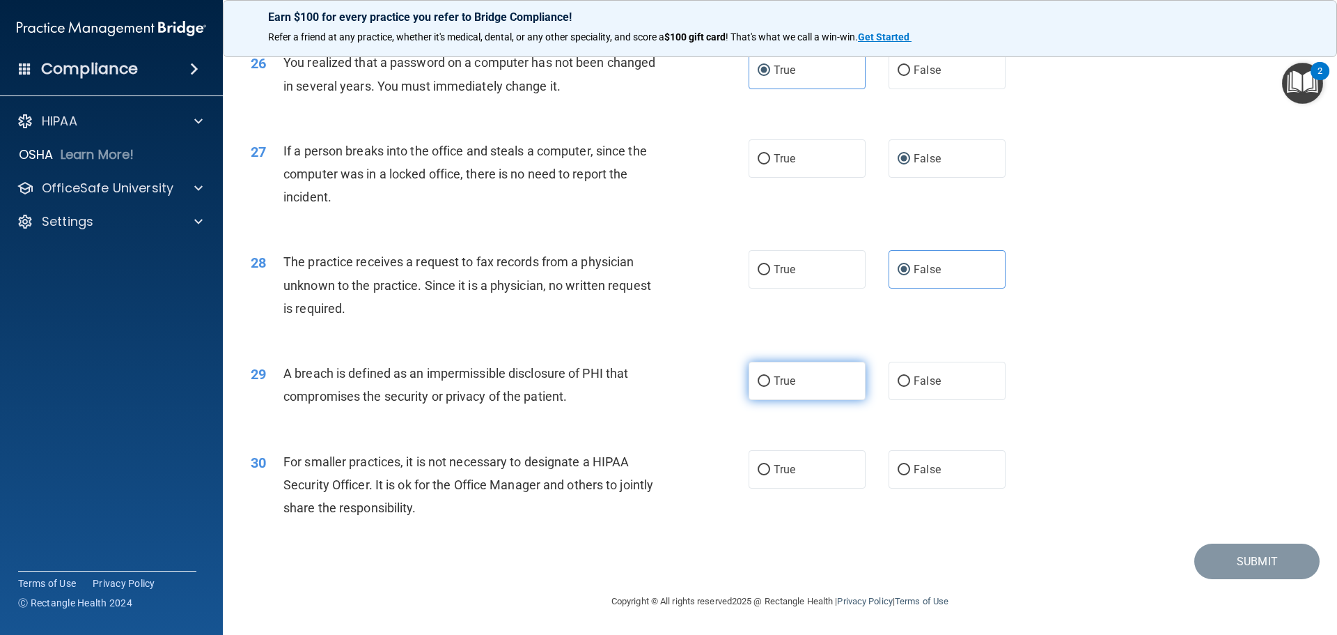
click at [523, 377] on label "True" at bounding box center [807, 381] width 117 height 38
click at [523, 377] on input "True" at bounding box center [764, 381] width 13 height 10
radio input "true"
click at [523, 477] on label "False" at bounding box center [947, 469] width 117 height 38
click at [523, 475] on input "False" at bounding box center [904, 470] width 13 height 10
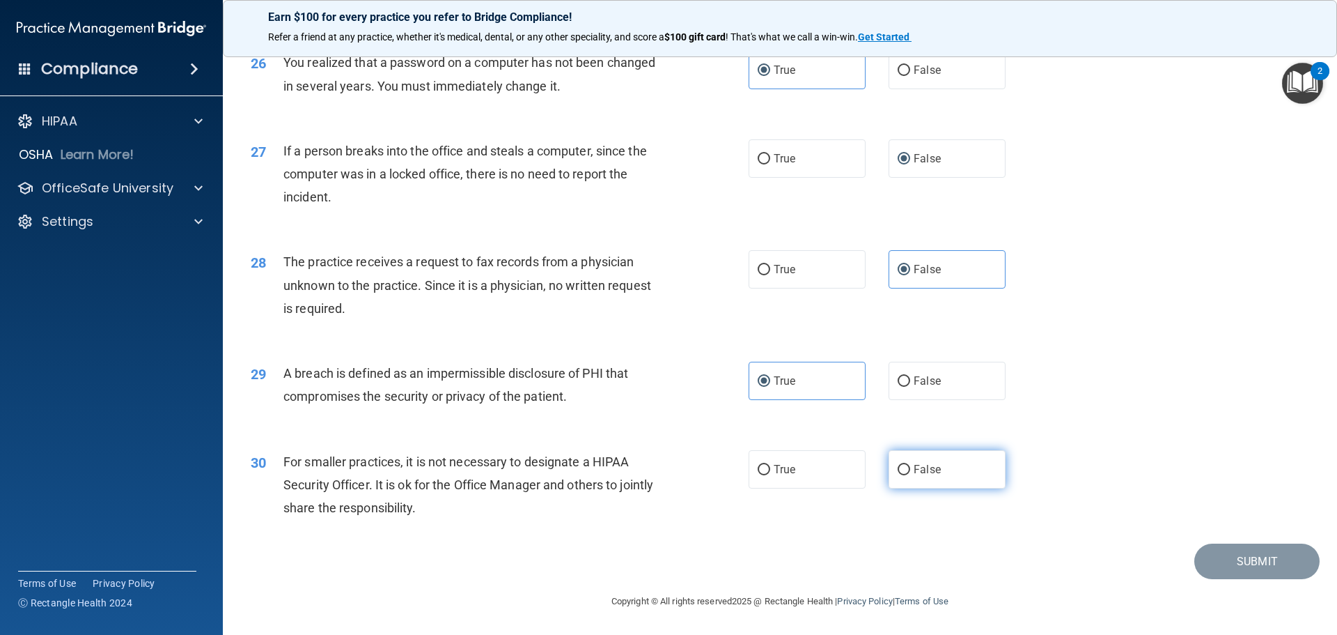
radio input "true"
click at [523, 558] on button "Submit" at bounding box center [1257, 561] width 125 height 36
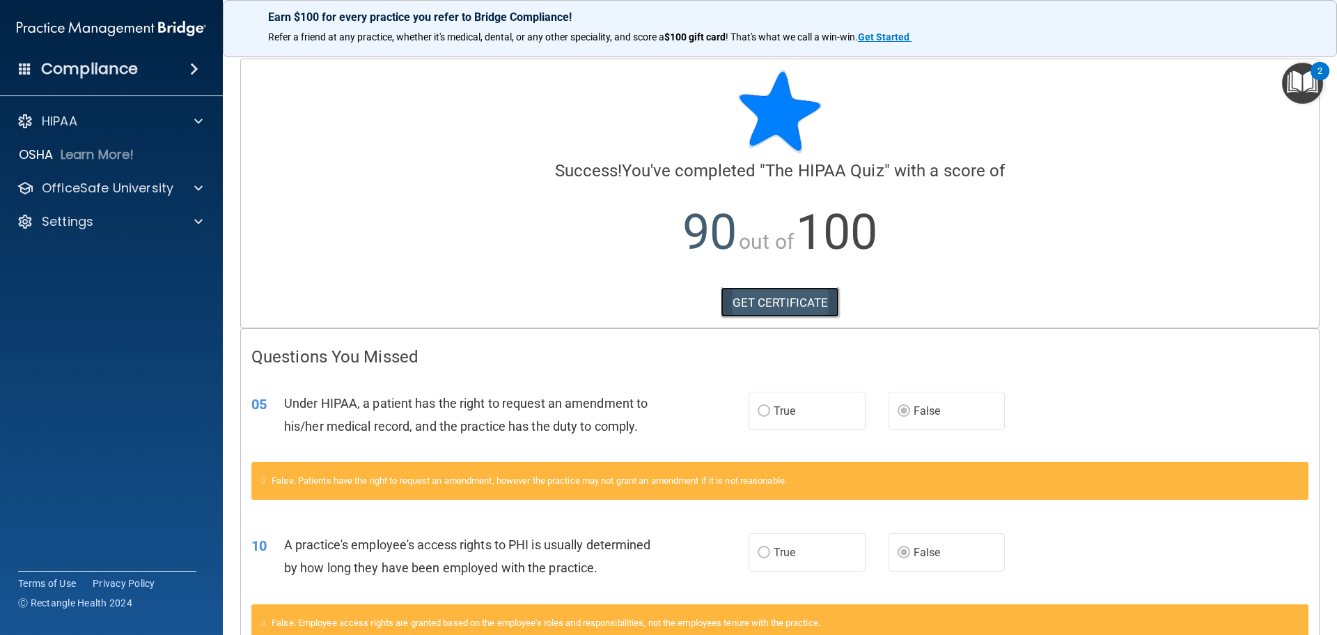
click at [523, 309] on link "GET CERTIFICATE" at bounding box center [780, 302] width 119 height 31
click at [58, 119] on p "HIPAA" at bounding box center [60, 121] width 36 height 17
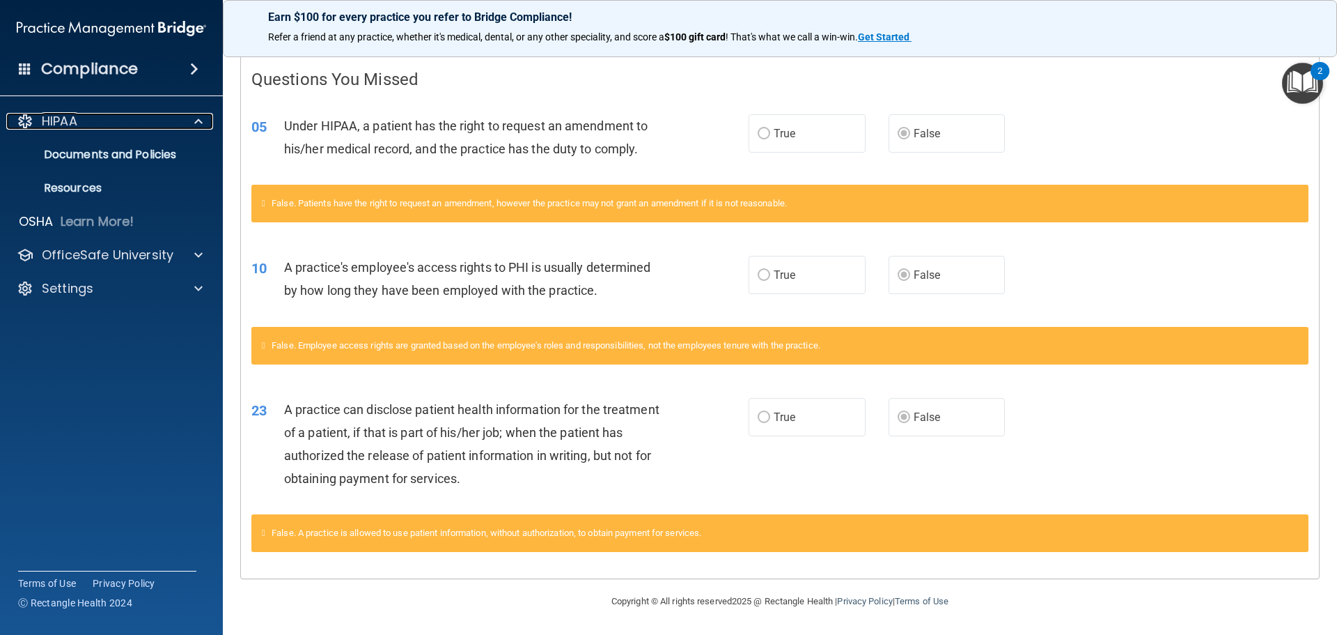
scroll to position [68, 0]
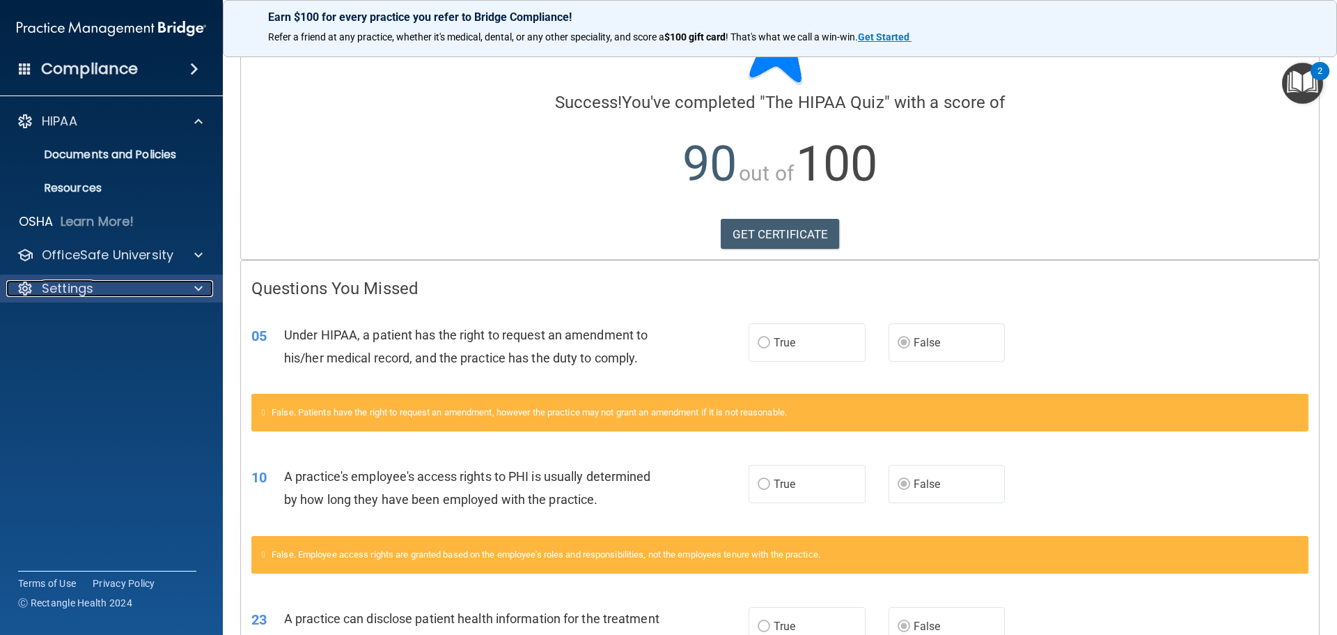
click at [93, 280] on p "Settings" at bounding box center [68, 288] width 52 height 17
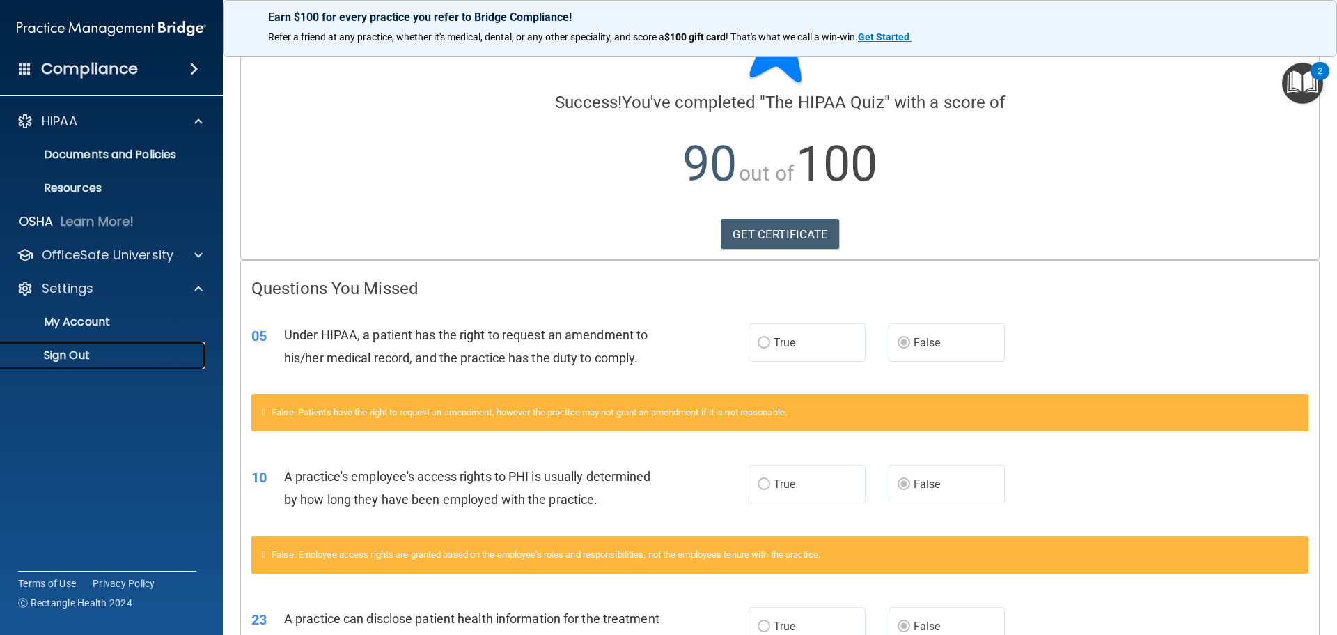
click at [95, 359] on p "Sign Out" at bounding box center [104, 355] width 190 height 14
